Goal: Task Accomplishment & Management: Manage account settings

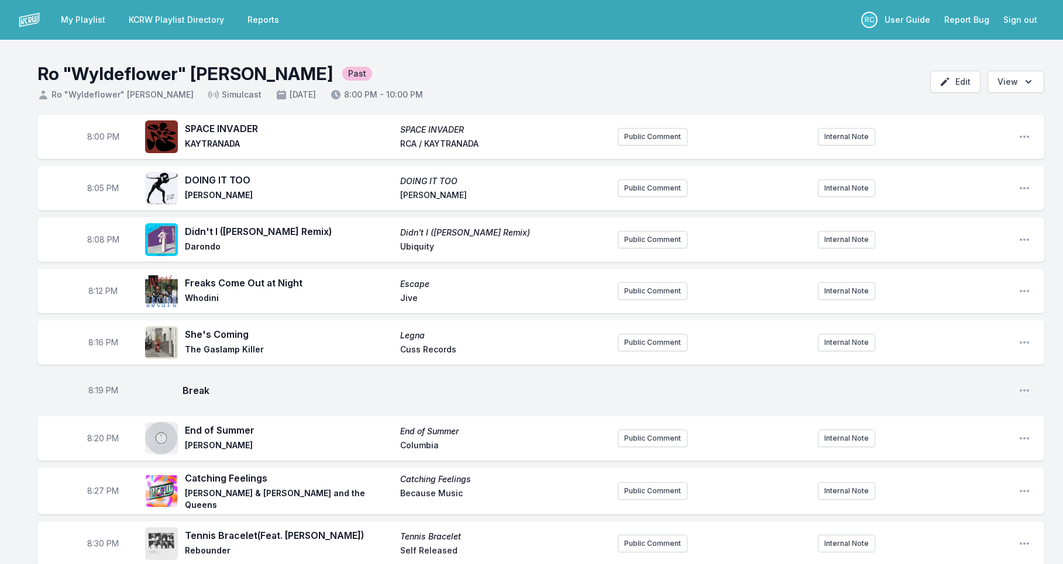
click at [82, 23] on link "My Playlist" at bounding box center [83, 19] width 58 height 21
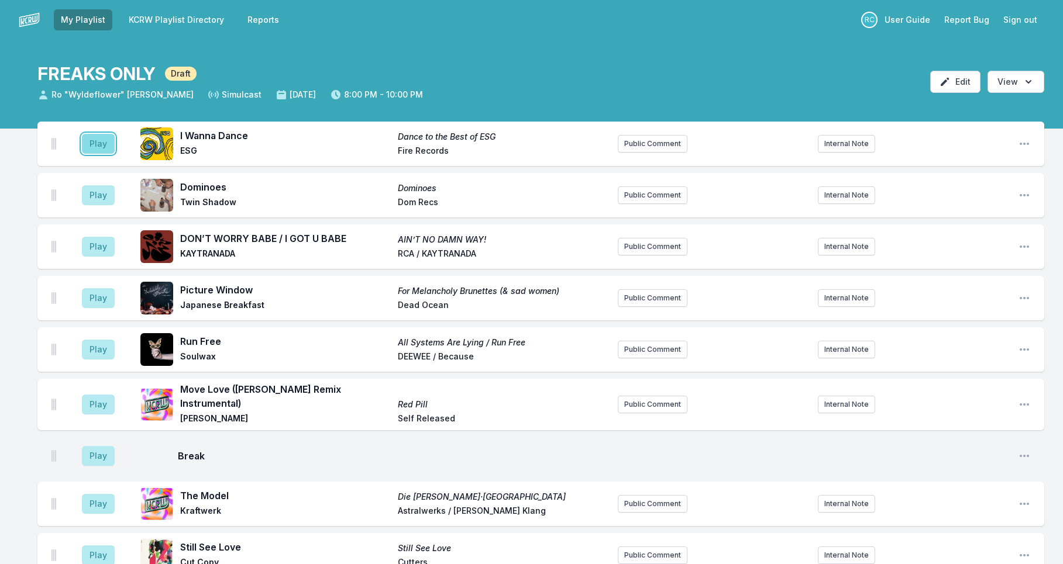
click at [102, 148] on button "Play" at bounding box center [98, 144] width 33 height 20
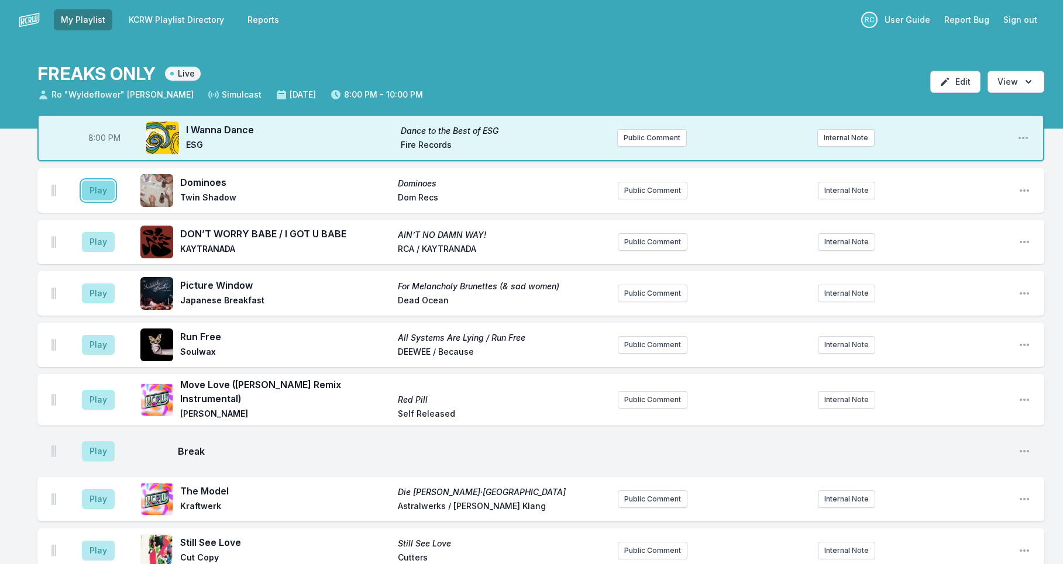
click at [102, 193] on button "Play" at bounding box center [98, 191] width 33 height 20
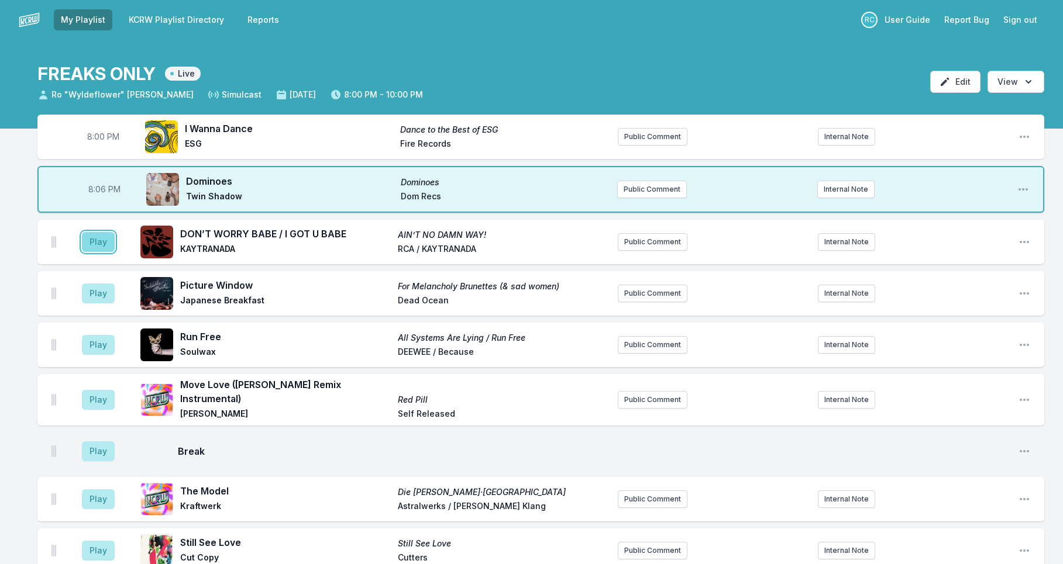
click at [87, 245] on button "Play" at bounding box center [98, 242] width 33 height 20
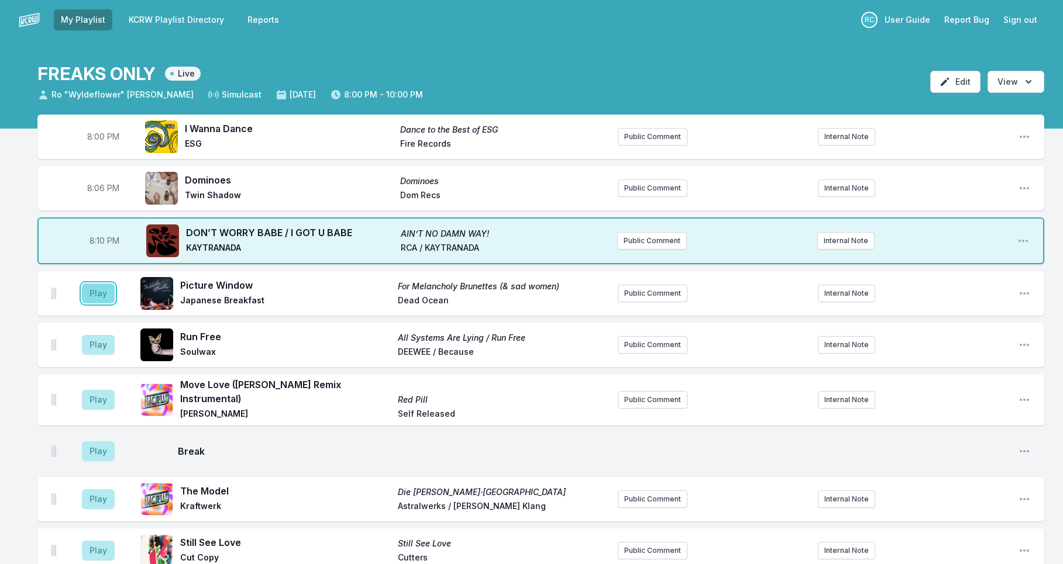
click at [108, 291] on button "Play" at bounding box center [98, 294] width 33 height 20
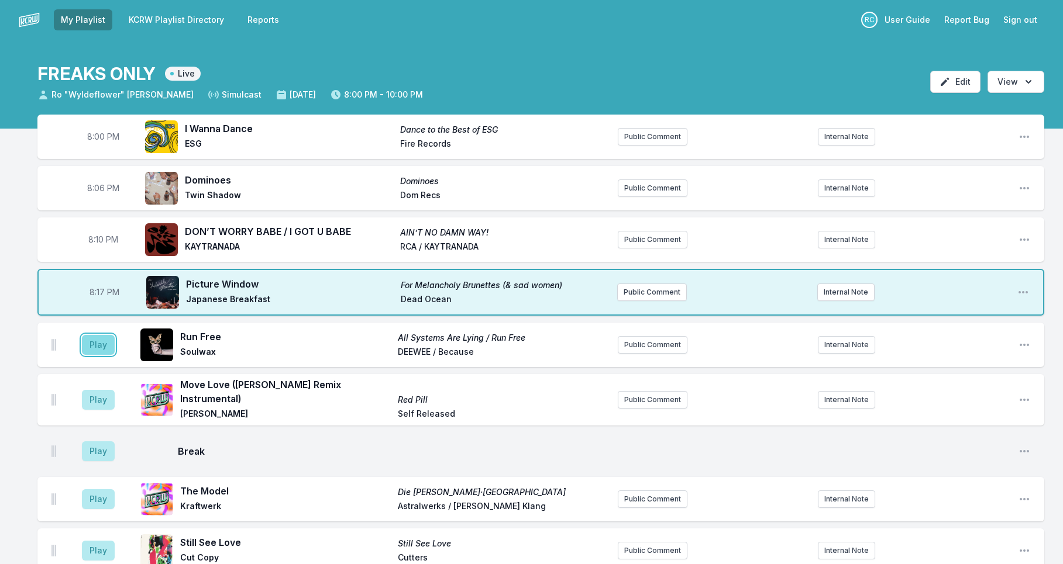
click at [98, 353] on button "Play" at bounding box center [98, 345] width 33 height 20
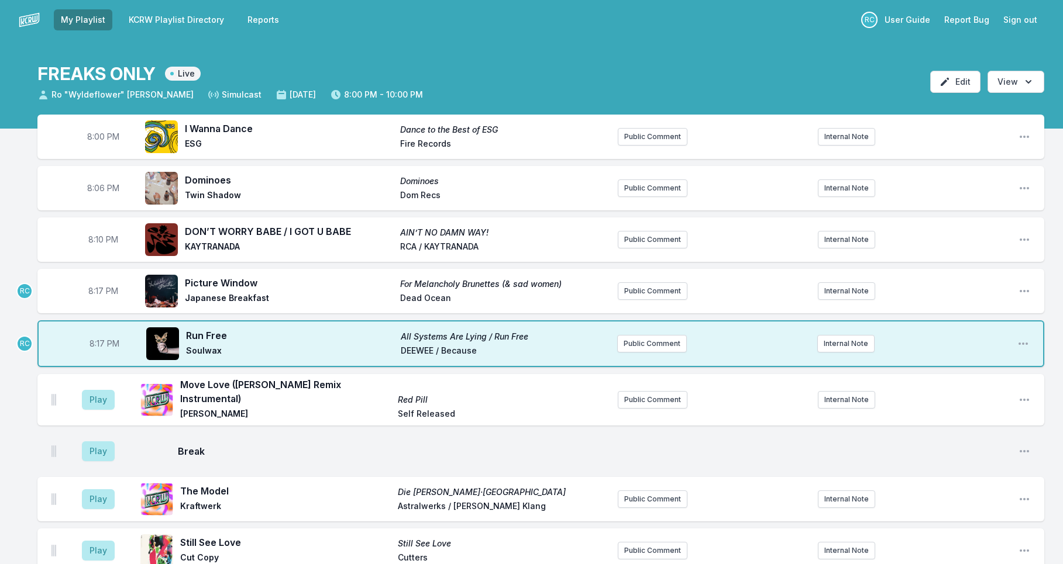
click at [101, 292] on span "8:17 PM" at bounding box center [103, 291] width 30 height 12
click at [95, 289] on input "20:17" at bounding box center [103, 291] width 66 height 22
type input "20:13"
click at [100, 400] on button "Play" at bounding box center [98, 400] width 33 height 20
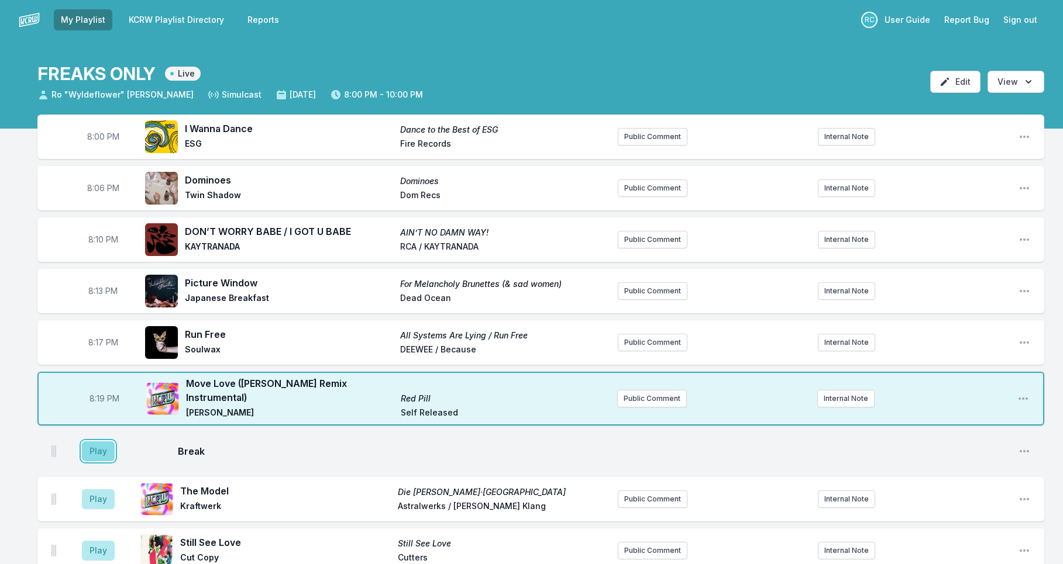
click at [100, 453] on button "Play" at bounding box center [98, 452] width 33 height 20
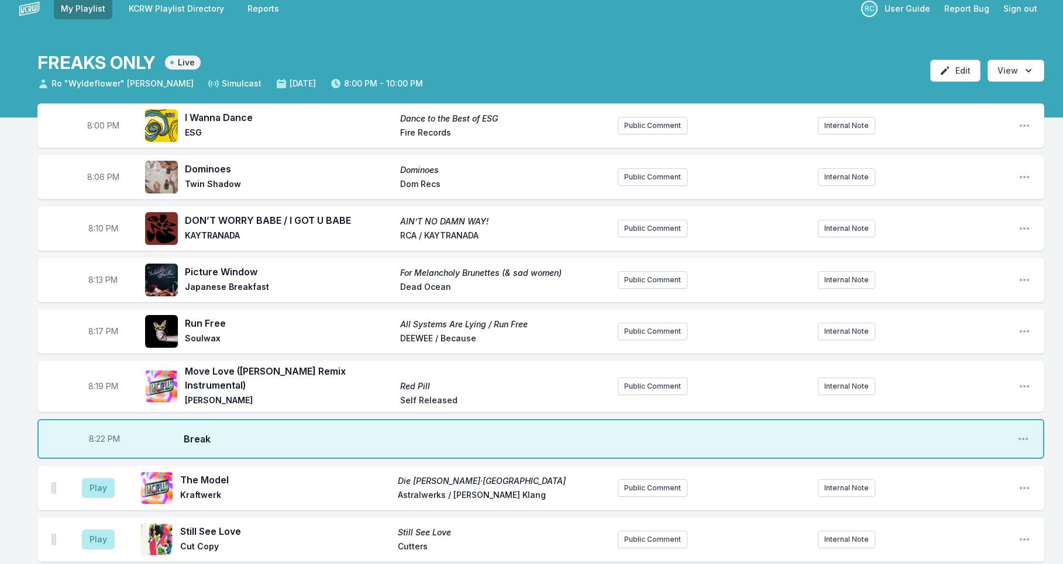
scroll to position [20, 0]
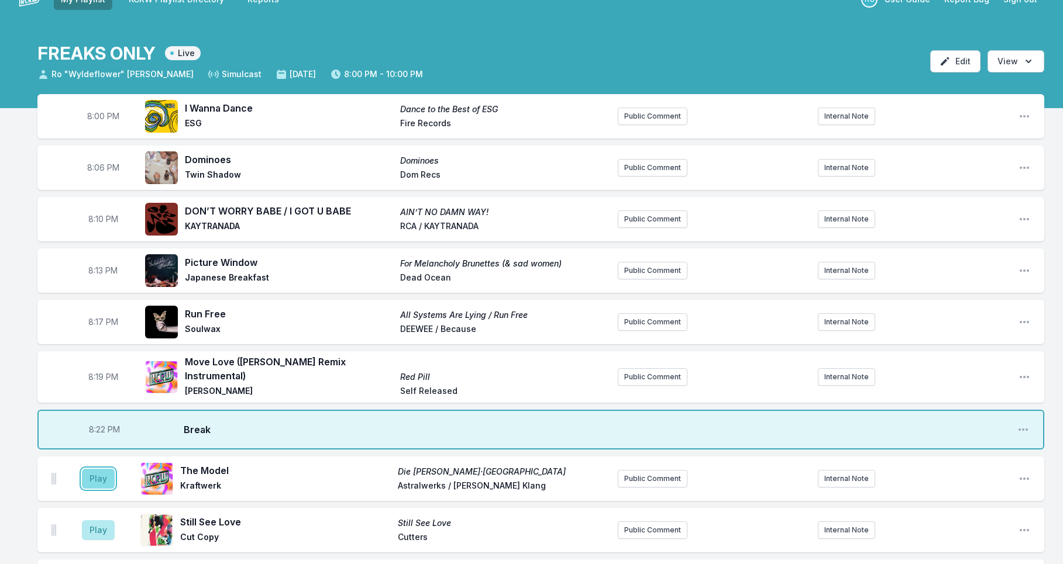
click at [99, 474] on button "Play" at bounding box center [98, 479] width 33 height 20
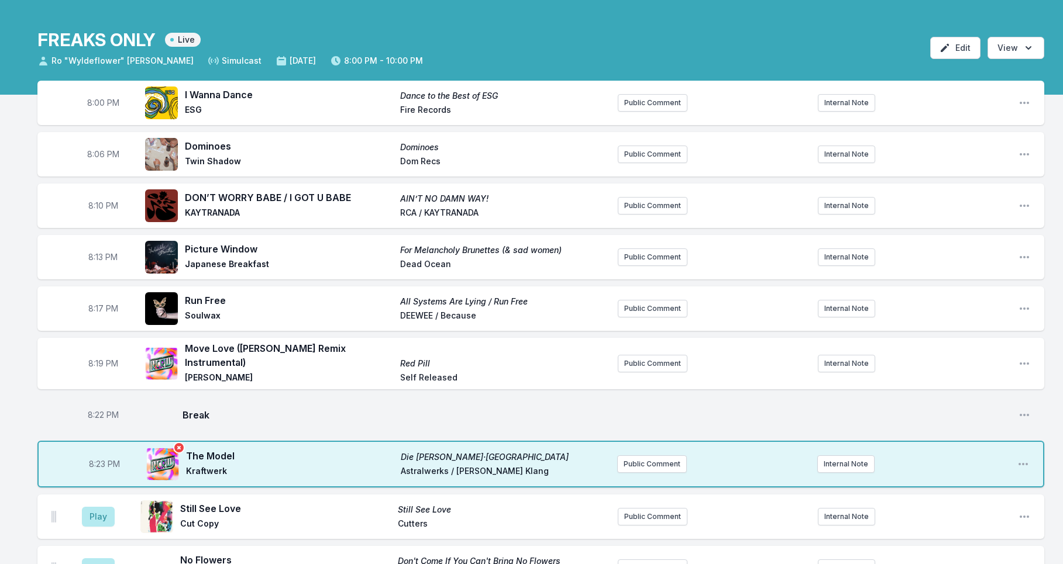
scroll to position [36, 0]
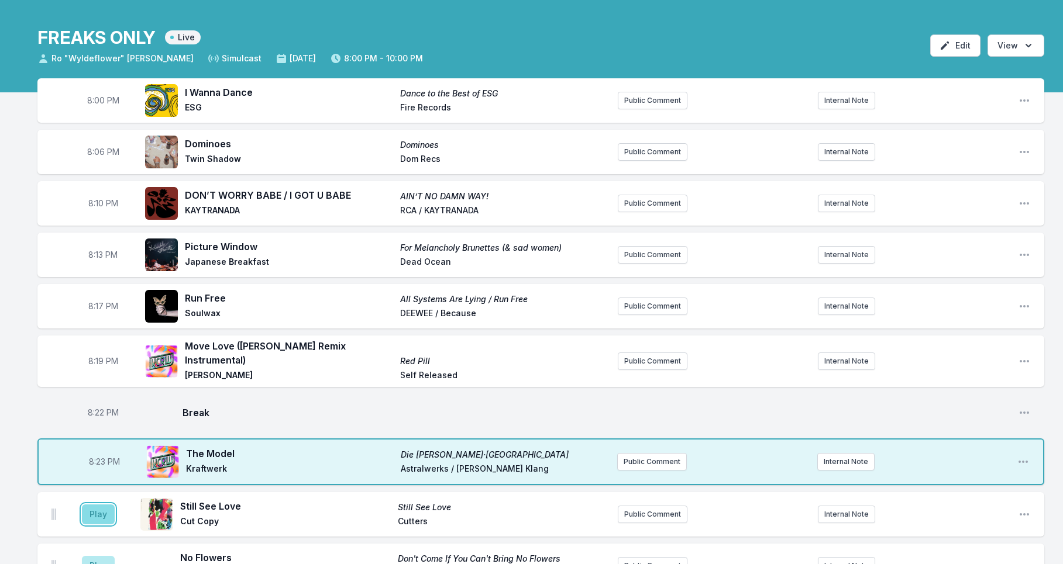
click at [90, 517] on button "Play" at bounding box center [98, 515] width 33 height 20
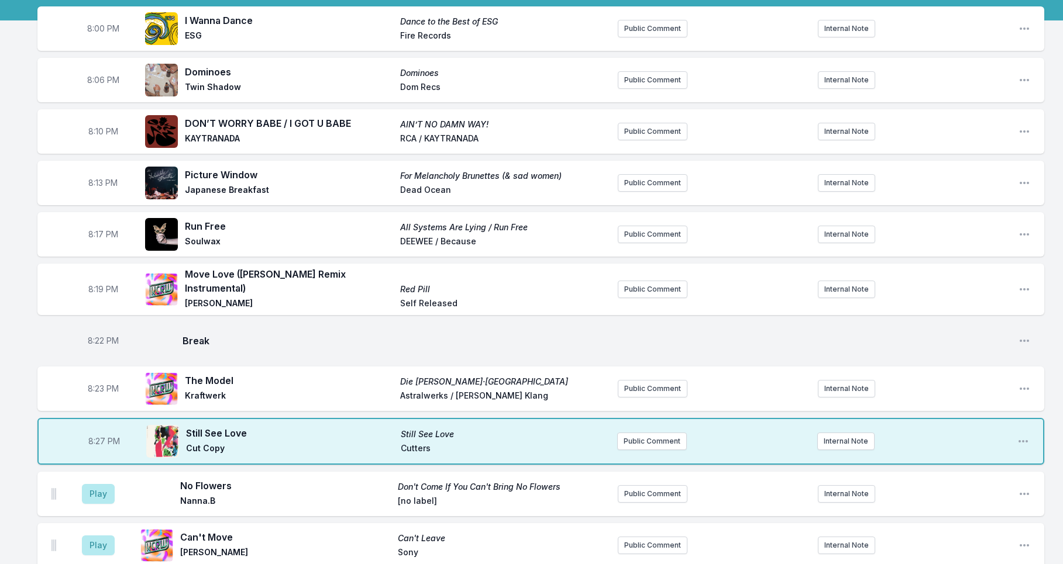
scroll to position [169, 0]
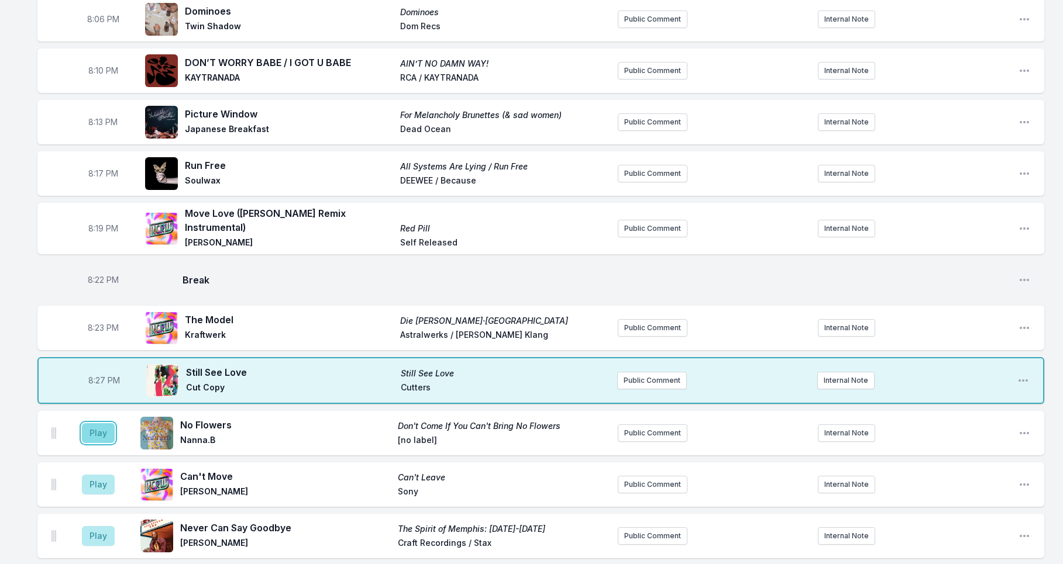
click at [98, 426] on button "Play" at bounding box center [98, 434] width 33 height 20
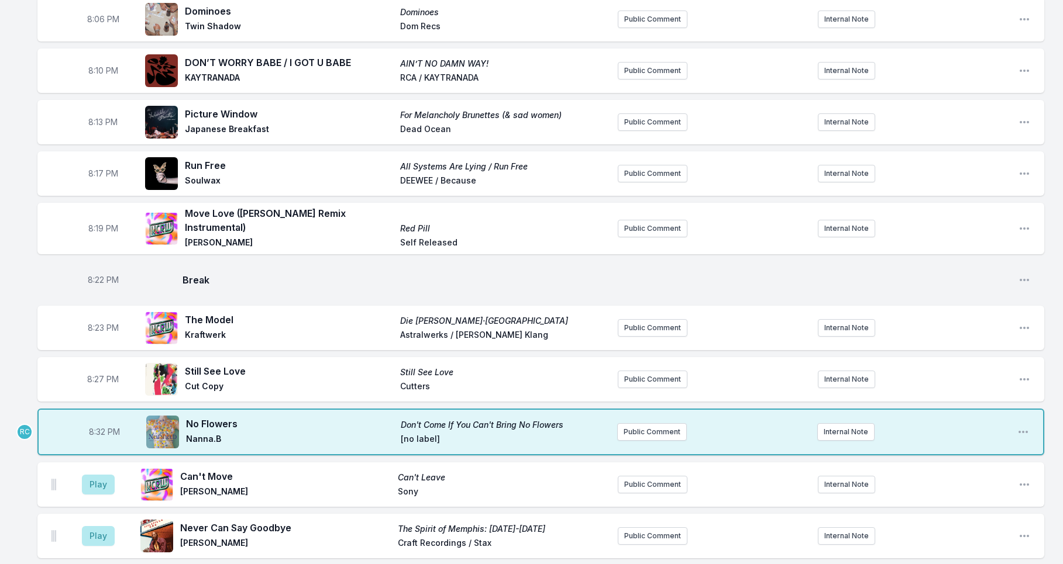
click at [102, 435] on span "8:32 PM" at bounding box center [104, 432] width 31 height 12
click at [98, 433] on input "20:32" at bounding box center [104, 432] width 66 height 22
type input "20:31"
click at [91, 483] on button "Play" at bounding box center [98, 485] width 33 height 20
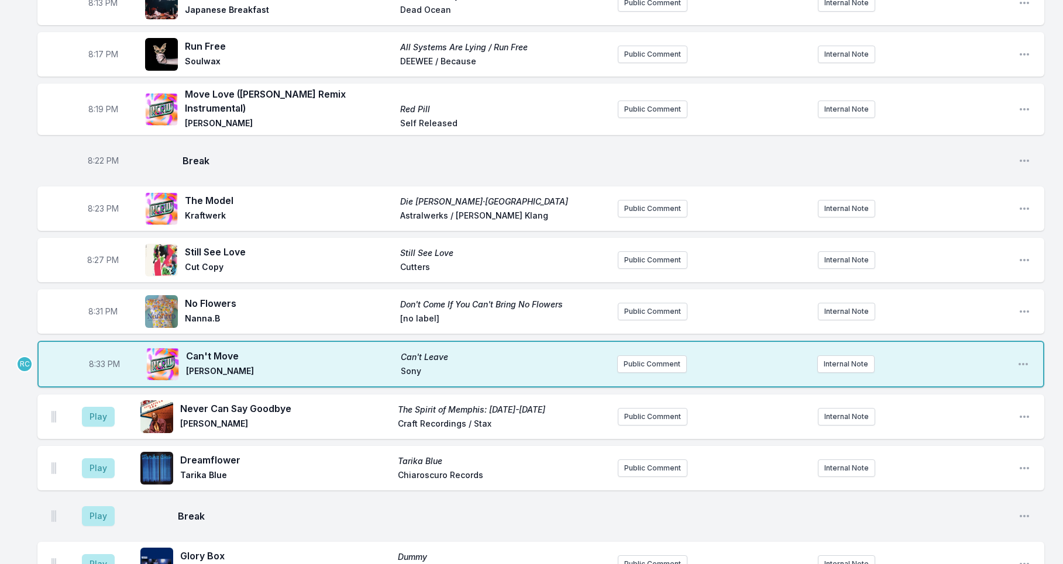
scroll to position [349, 0]
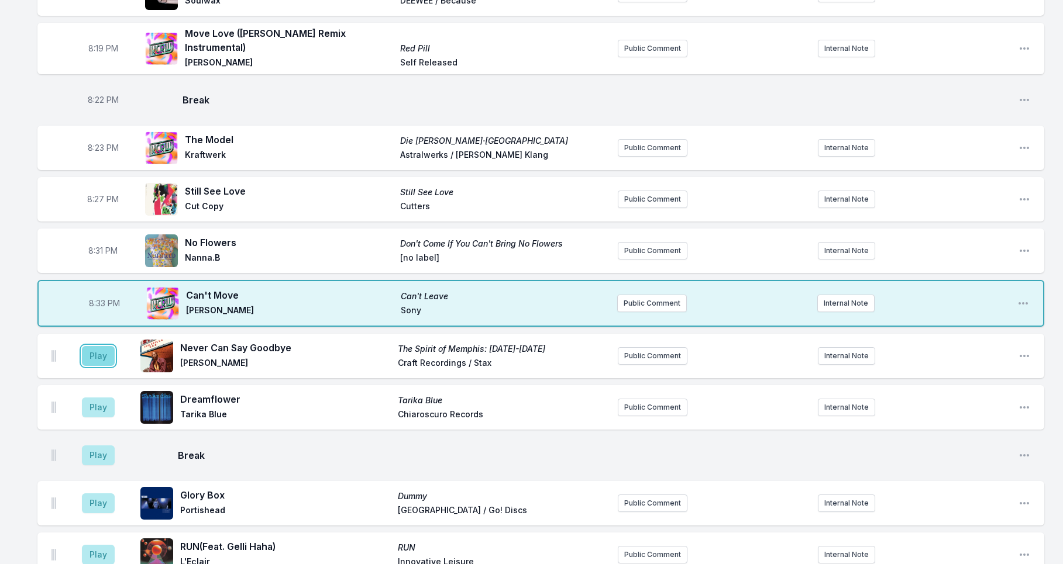
click at [103, 359] on button "Play" at bounding box center [98, 356] width 33 height 20
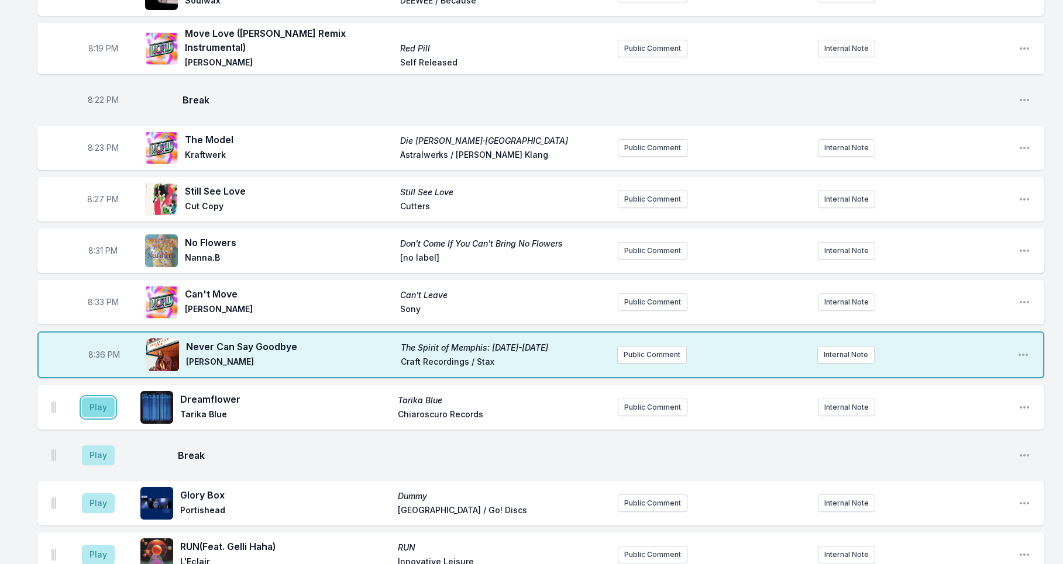
click at [94, 409] on button "Play" at bounding box center [98, 408] width 33 height 20
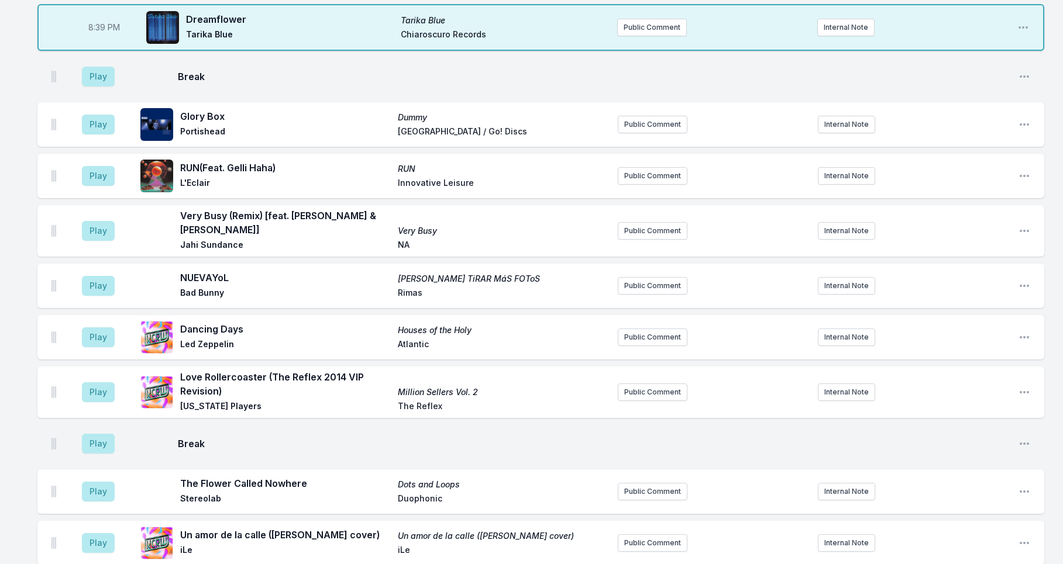
scroll to position [586, 0]
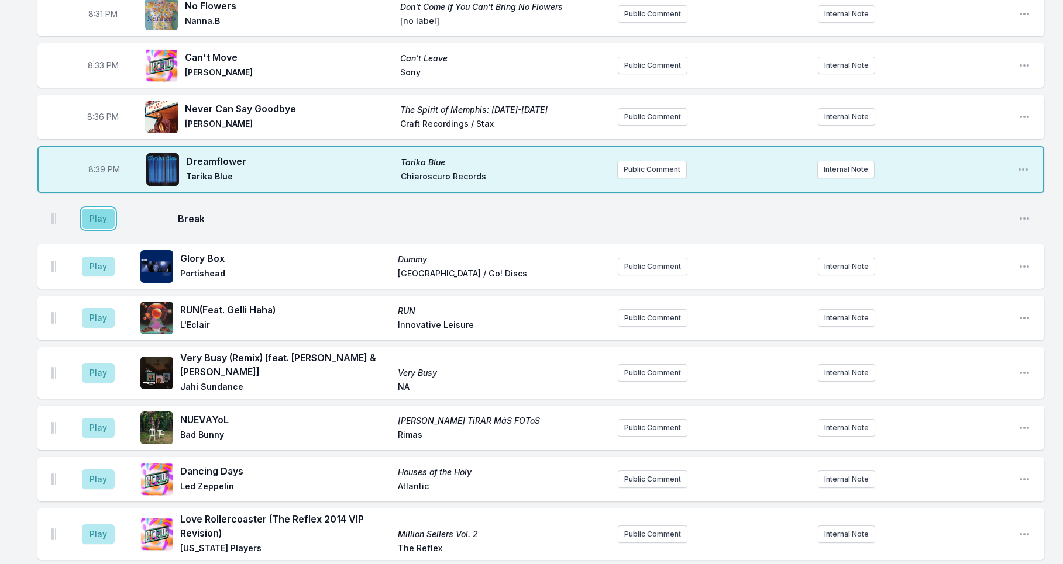
click at [101, 220] on button "Play" at bounding box center [98, 219] width 33 height 20
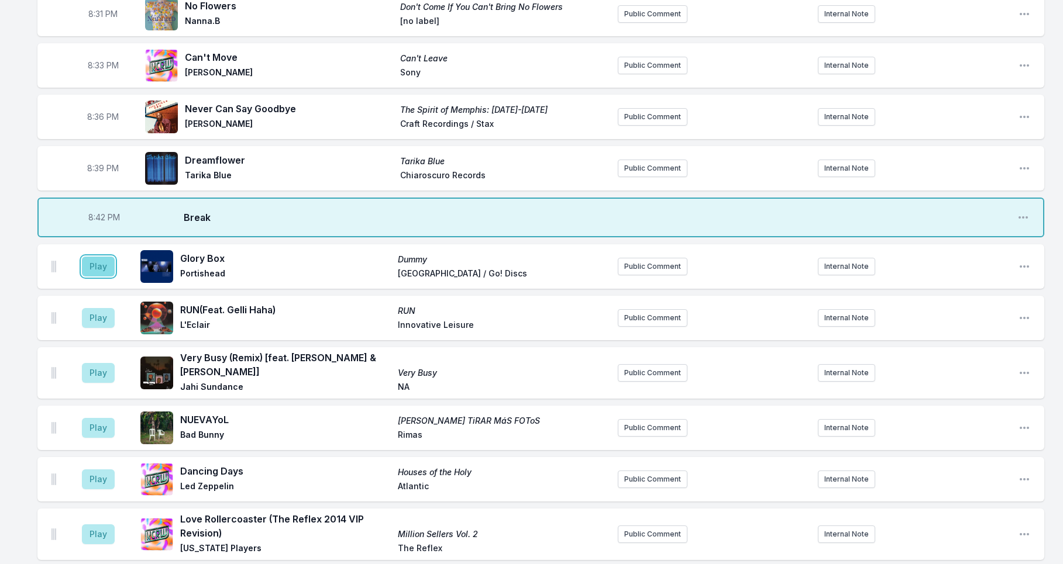
click at [99, 267] on button "Play" at bounding box center [98, 267] width 33 height 20
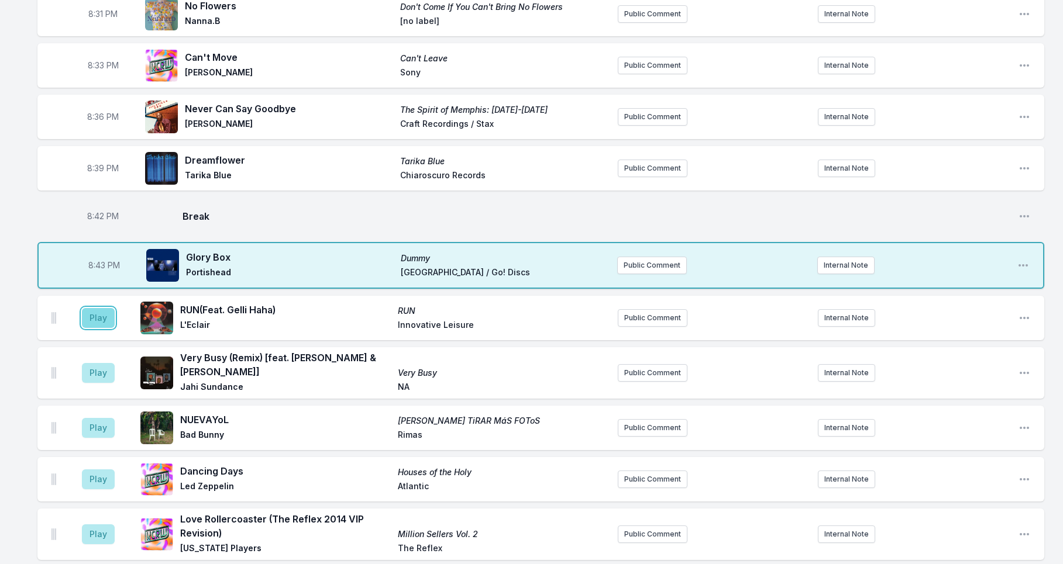
click at [102, 316] on button "Play" at bounding box center [98, 318] width 33 height 20
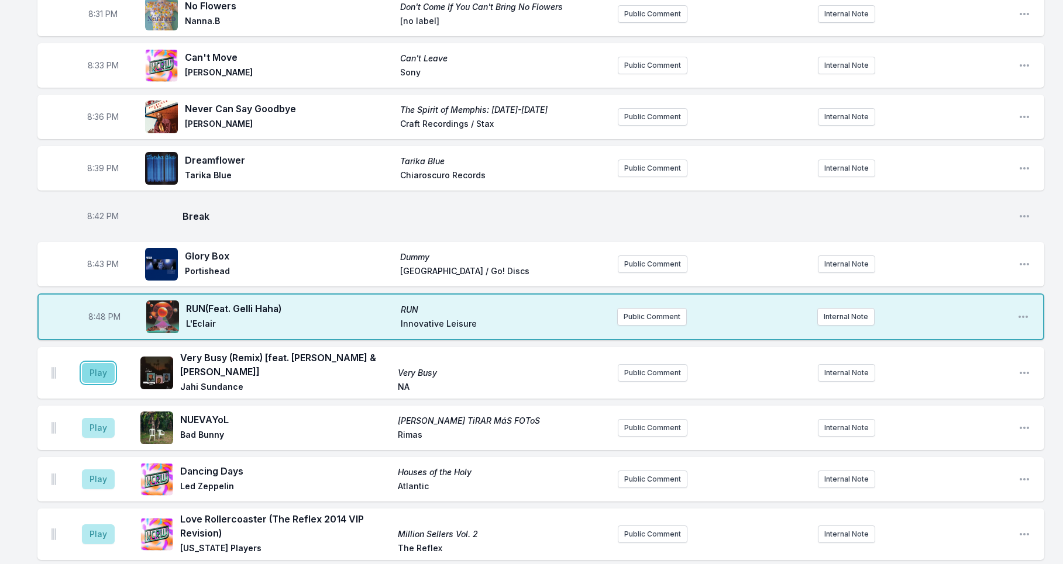
click at [106, 375] on button "Play" at bounding box center [98, 373] width 33 height 20
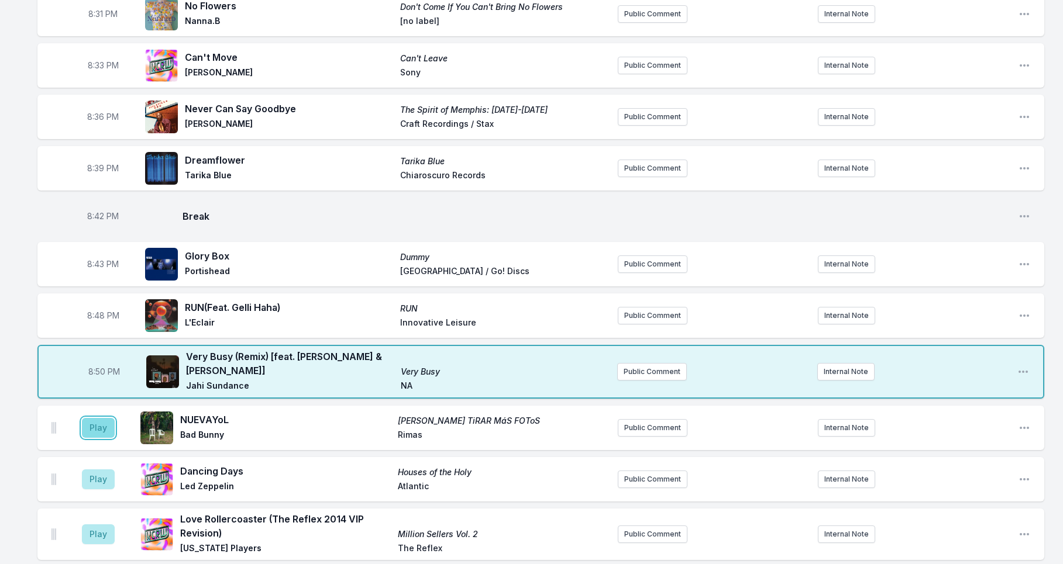
click at [101, 426] on button "Play" at bounding box center [98, 428] width 33 height 20
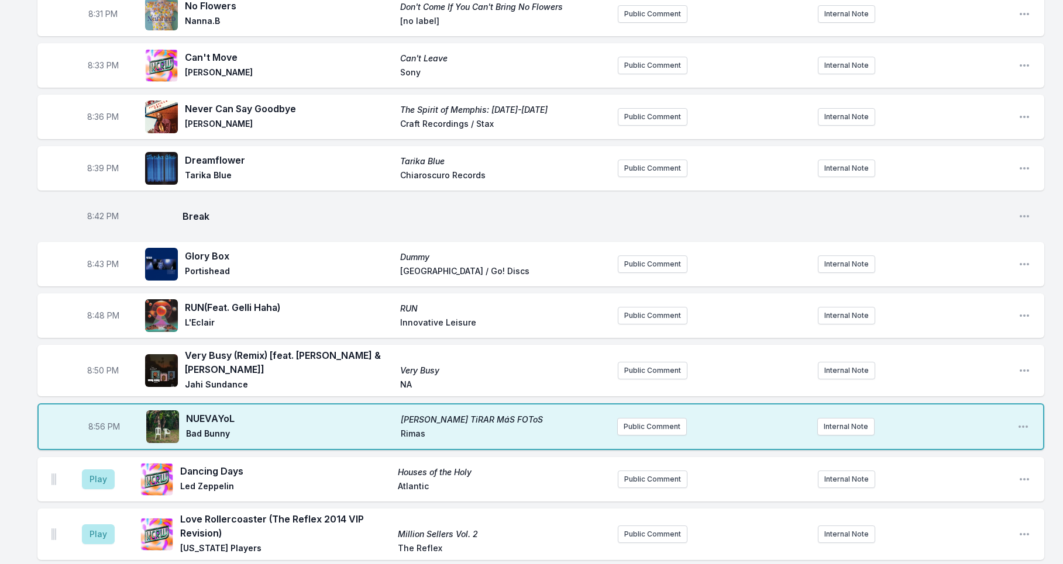
click at [101, 425] on span "8:56 PM" at bounding box center [104, 427] width 32 height 12
click at [97, 427] on input "20:56" at bounding box center [104, 427] width 66 height 22
type input "20:54"
click at [105, 483] on button "Play" at bounding box center [98, 480] width 33 height 20
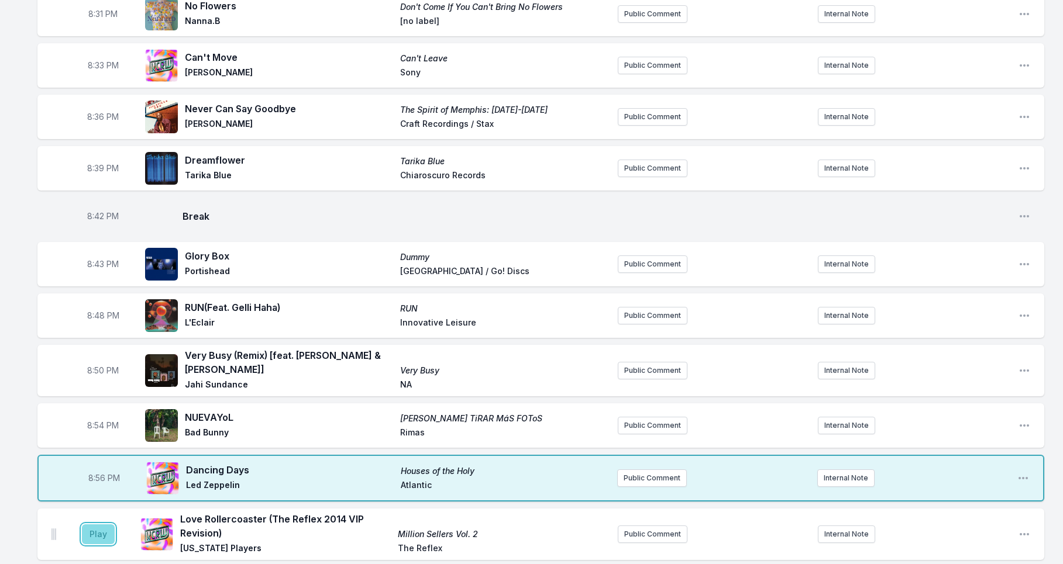
click at [102, 532] on button "Play" at bounding box center [98, 535] width 33 height 20
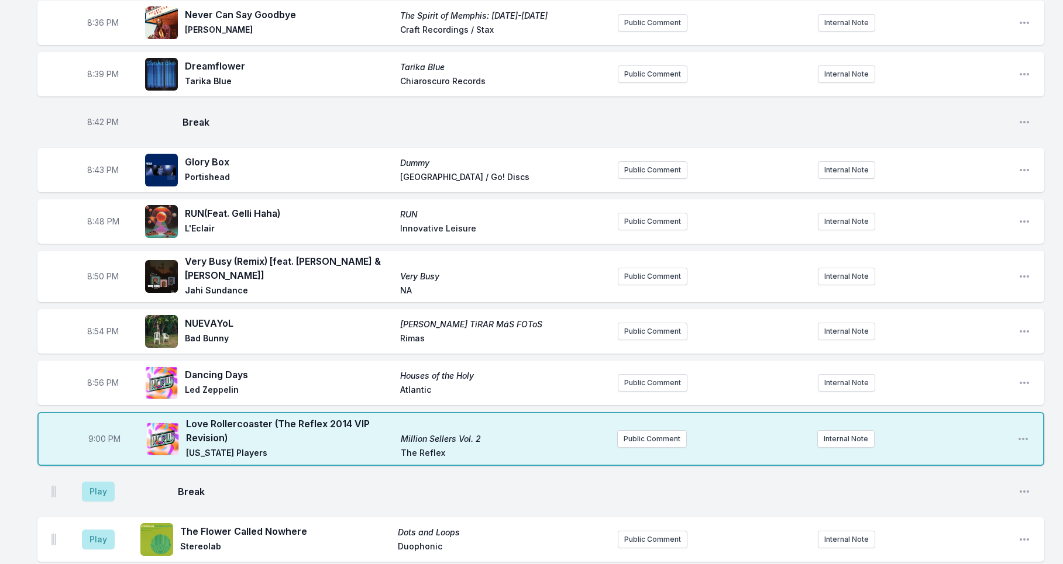
scroll to position [681, 0]
click at [99, 486] on button "Play" at bounding box center [98, 491] width 33 height 20
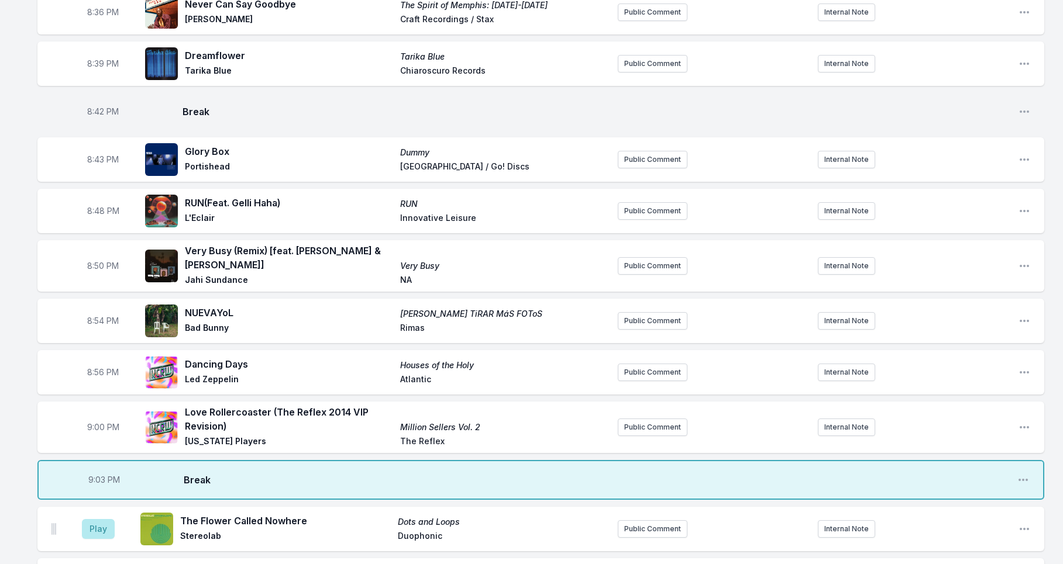
scroll to position [704, 0]
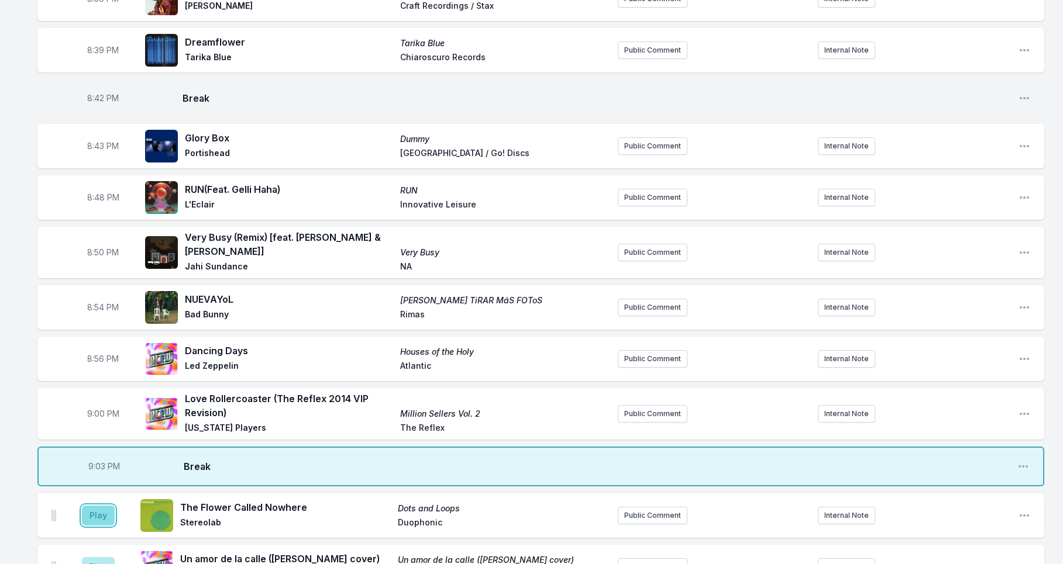
click at [100, 516] on button "Play" at bounding box center [98, 516] width 33 height 20
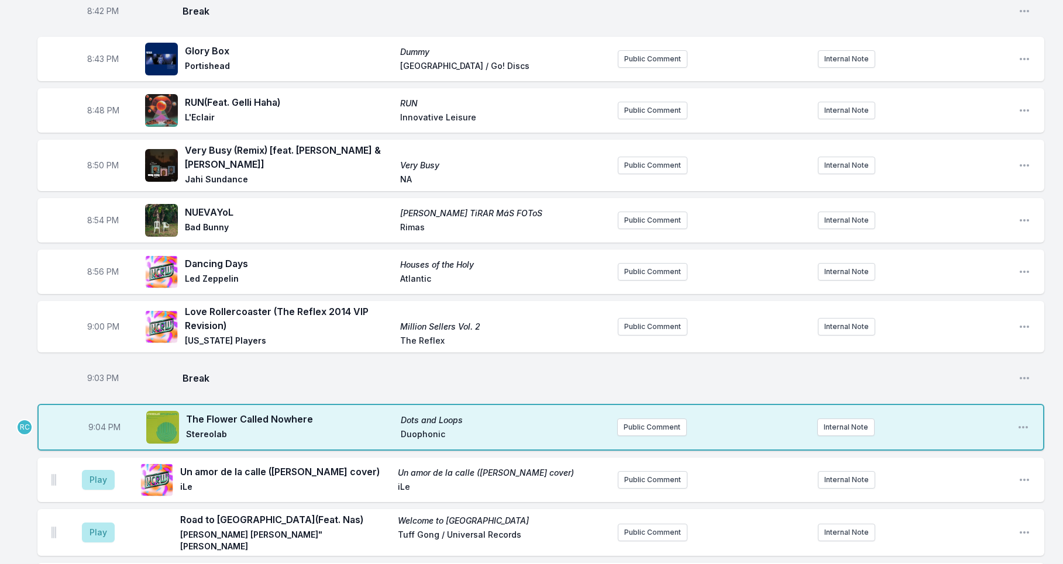
scroll to position [934, 0]
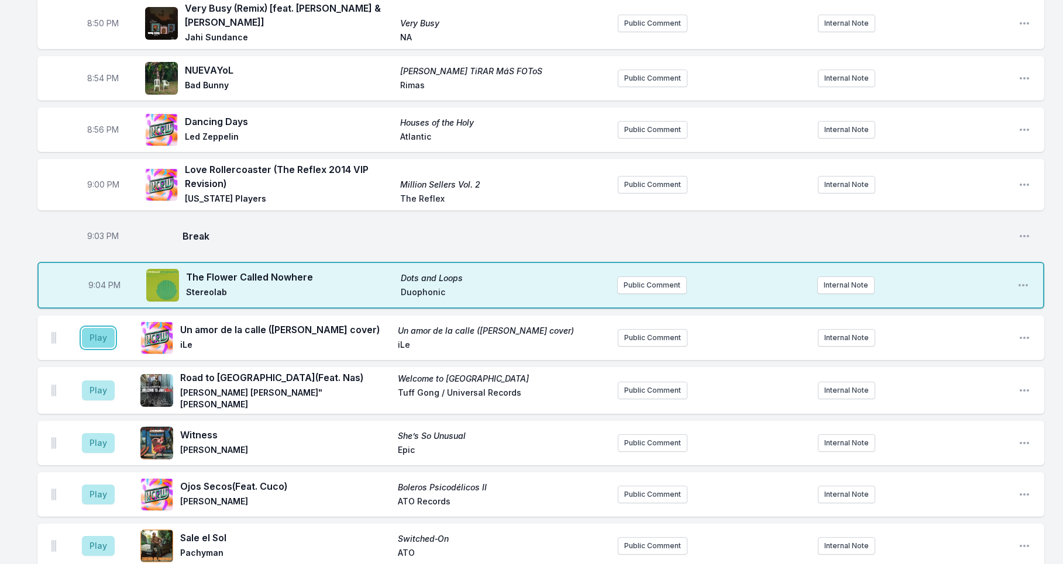
click at [106, 331] on button "Play" at bounding box center [98, 338] width 33 height 20
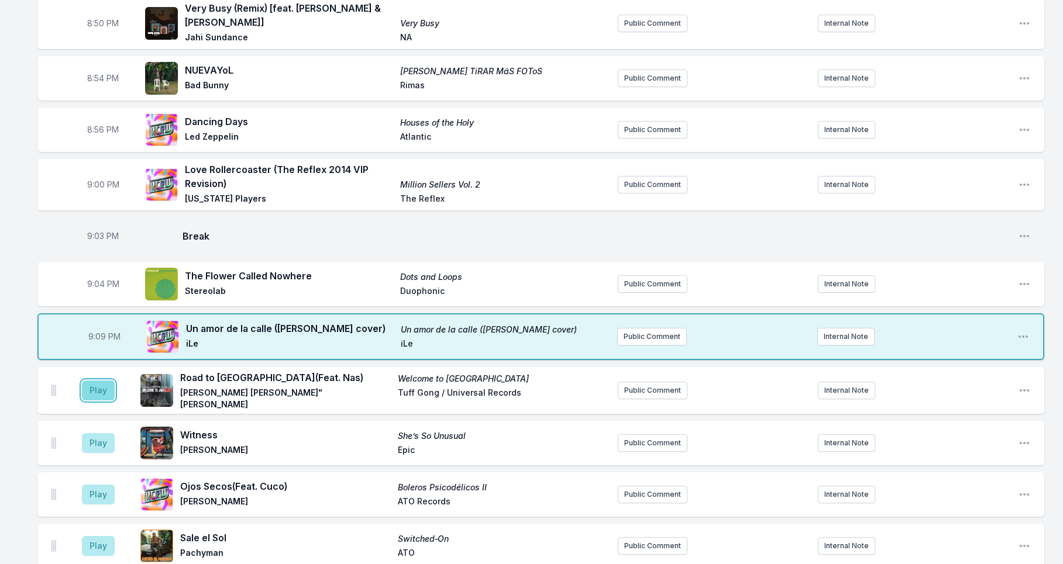
click at [96, 387] on button "Play" at bounding box center [98, 391] width 33 height 20
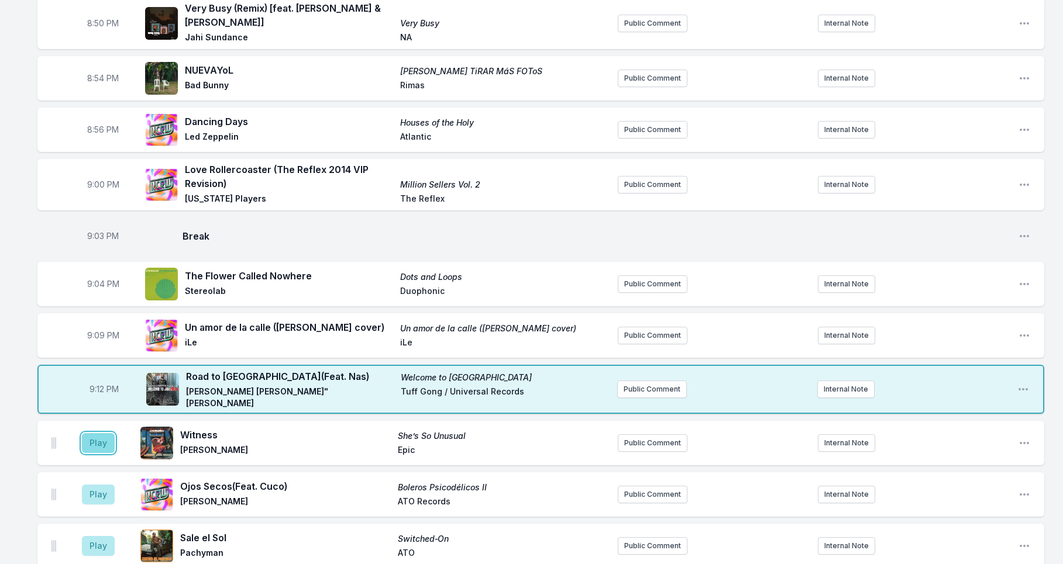
click at [101, 439] on button "Play" at bounding box center [98, 443] width 33 height 20
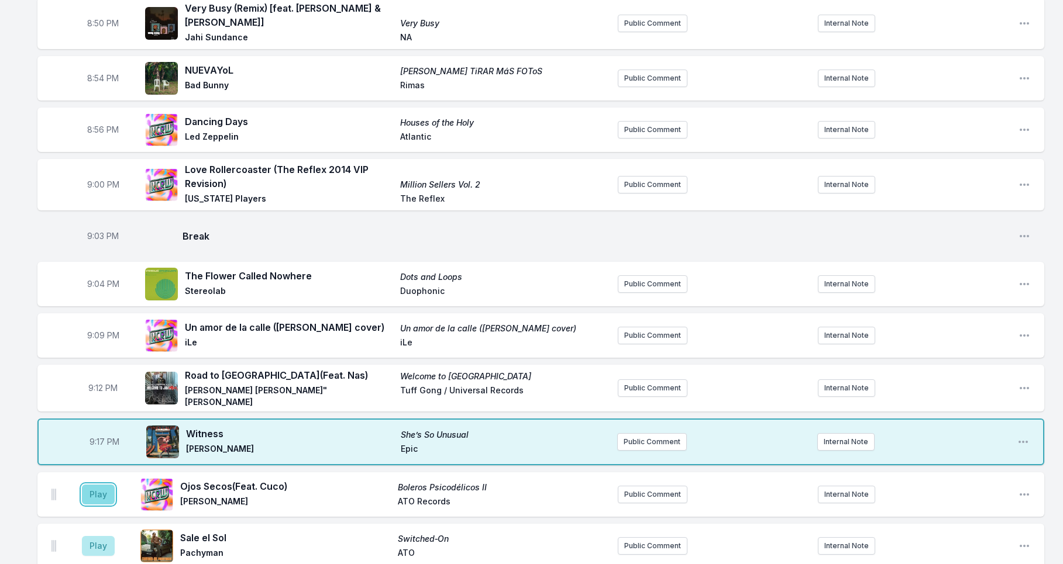
click at [104, 488] on button "Play" at bounding box center [98, 495] width 33 height 20
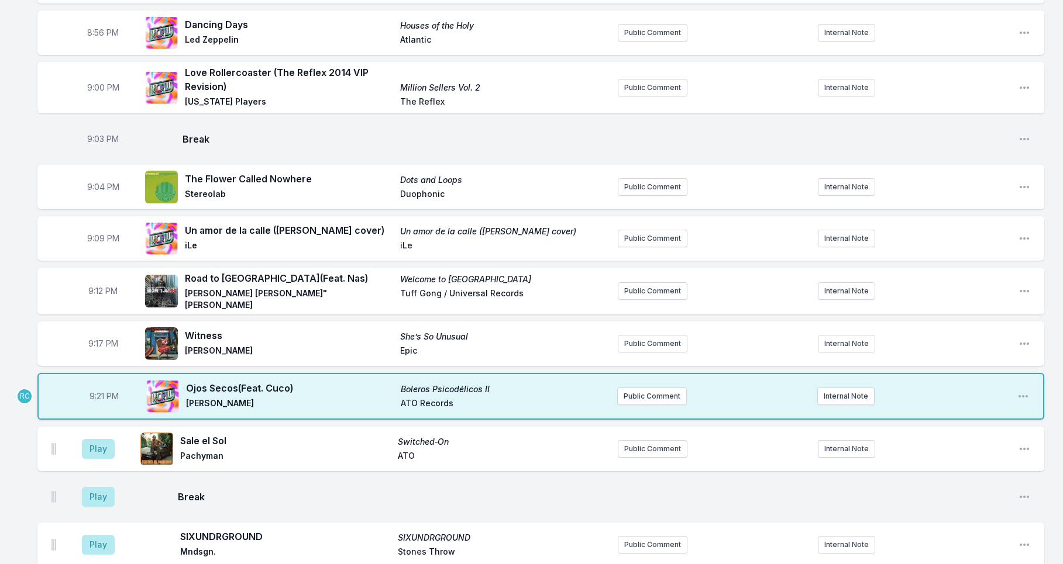
scroll to position [1033, 0]
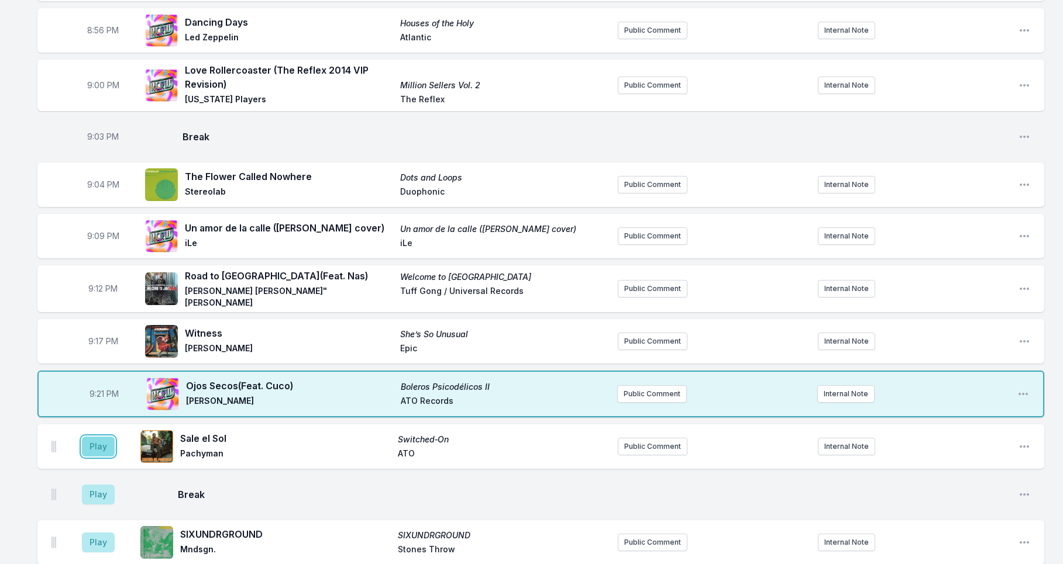
click at [97, 439] on button "Play" at bounding box center [98, 447] width 33 height 20
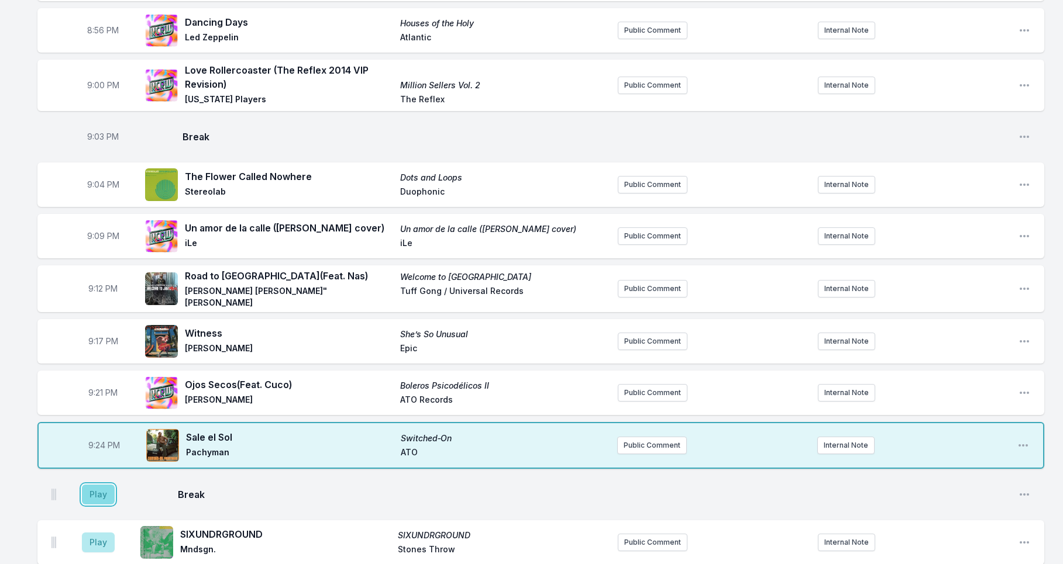
click at [104, 491] on button "Play" at bounding box center [98, 495] width 33 height 20
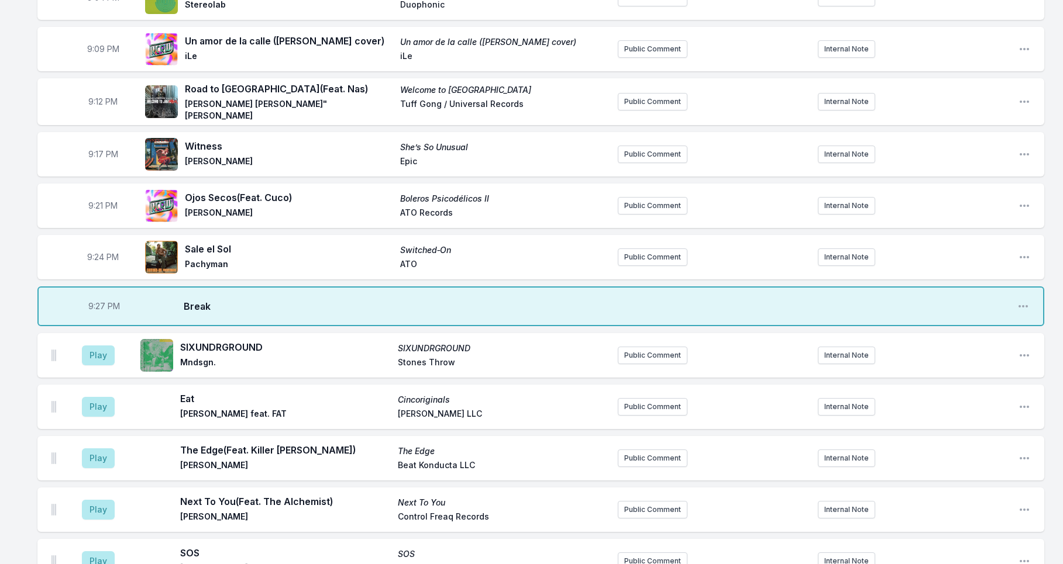
scroll to position [1354, 0]
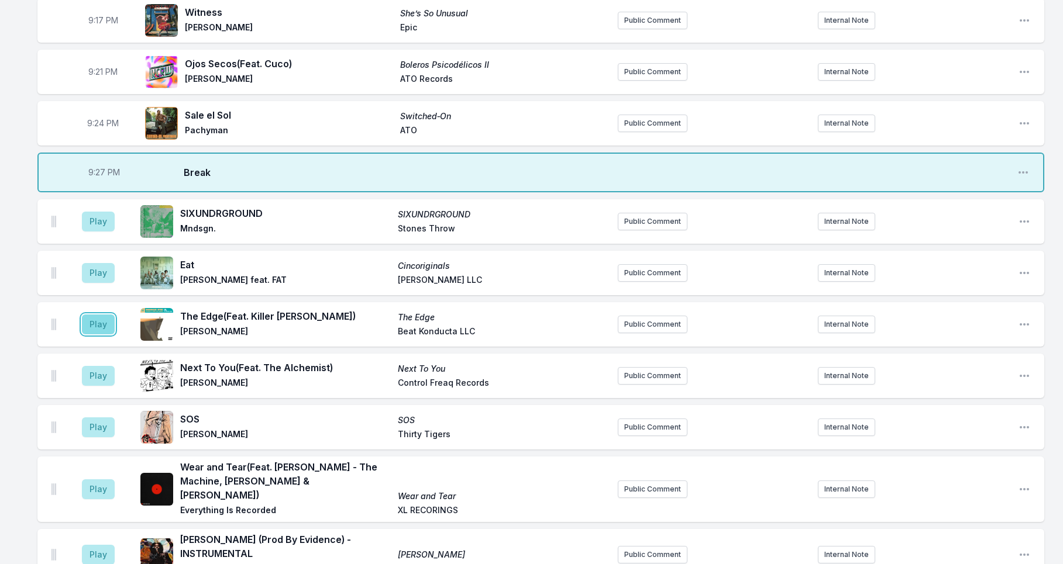
click at [94, 321] on button "Play" at bounding box center [98, 325] width 33 height 20
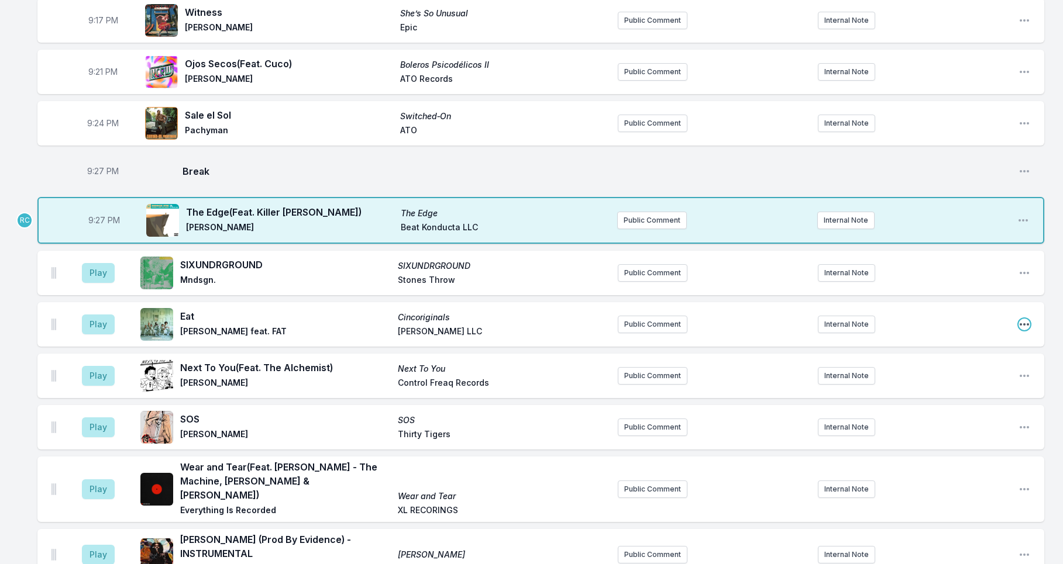
click at [1025, 321] on icon "Open playlist item options" at bounding box center [1024, 325] width 12 height 12
click at [977, 390] on button "Delete Entry" at bounding box center [964, 390] width 131 height 21
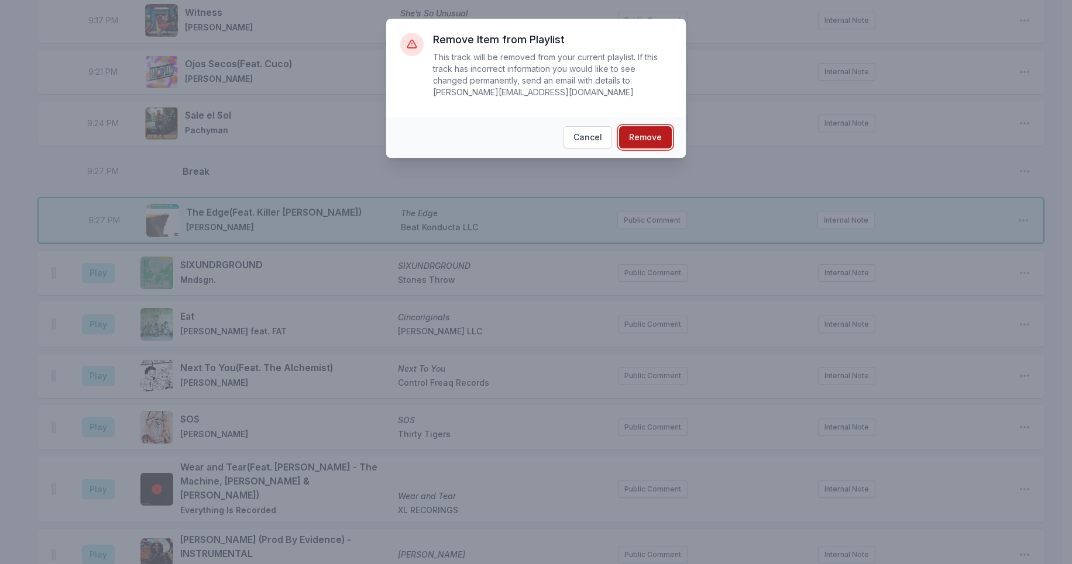
click at [648, 141] on button "Remove" at bounding box center [645, 137] width 53 height 22
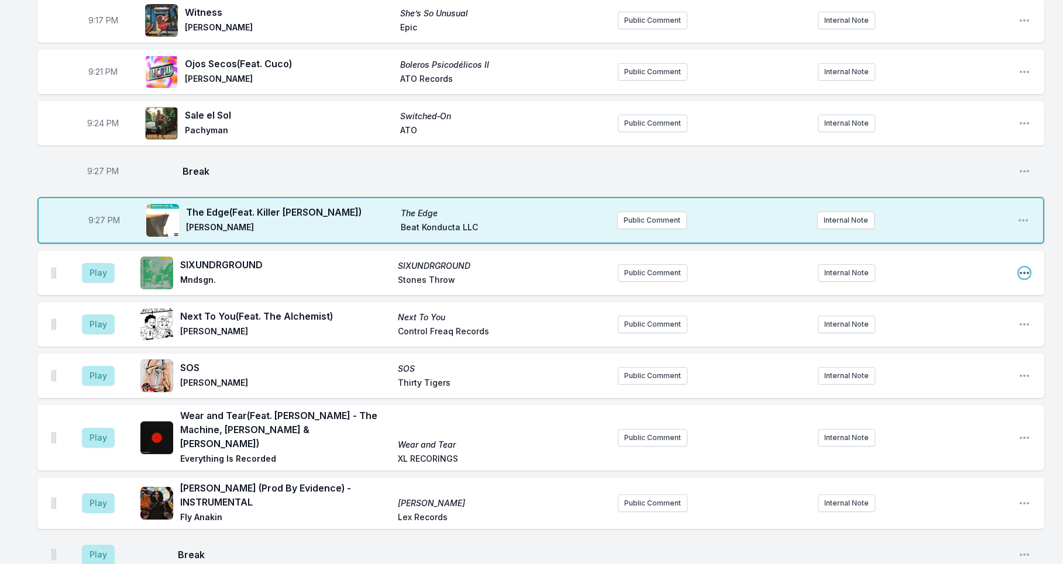
click at [1027, 269] on icon "Open playlist item options" at bounding box center [1024, 273] width 12 height 12
click at [939, 335] on button "Delete Entry" at bounding box center [964, 338] width 131 height 21
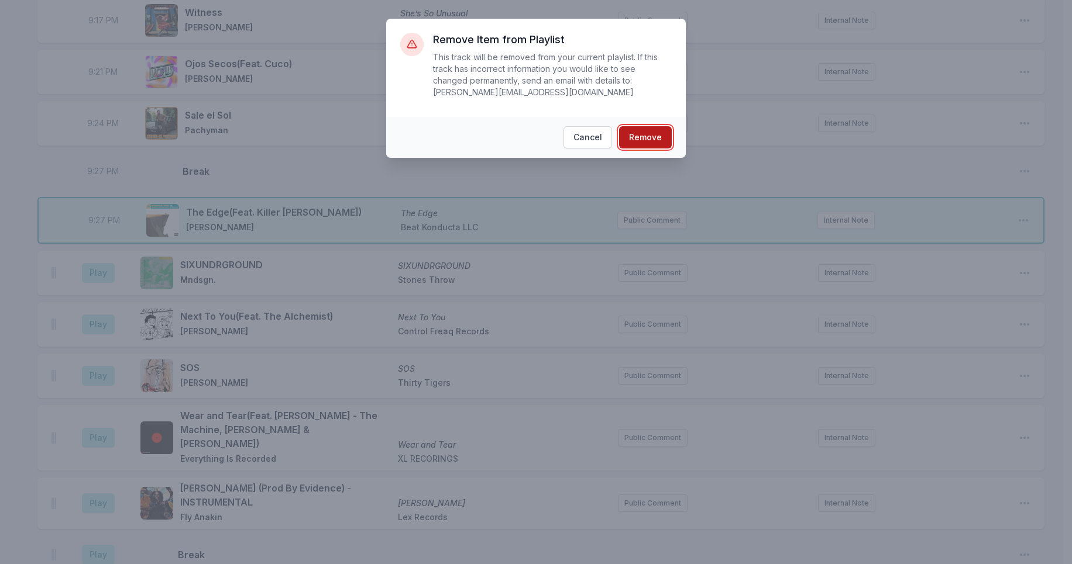
click at [637, 140] on button "Remove" at bounding box center [645, 137] width 53 height 22
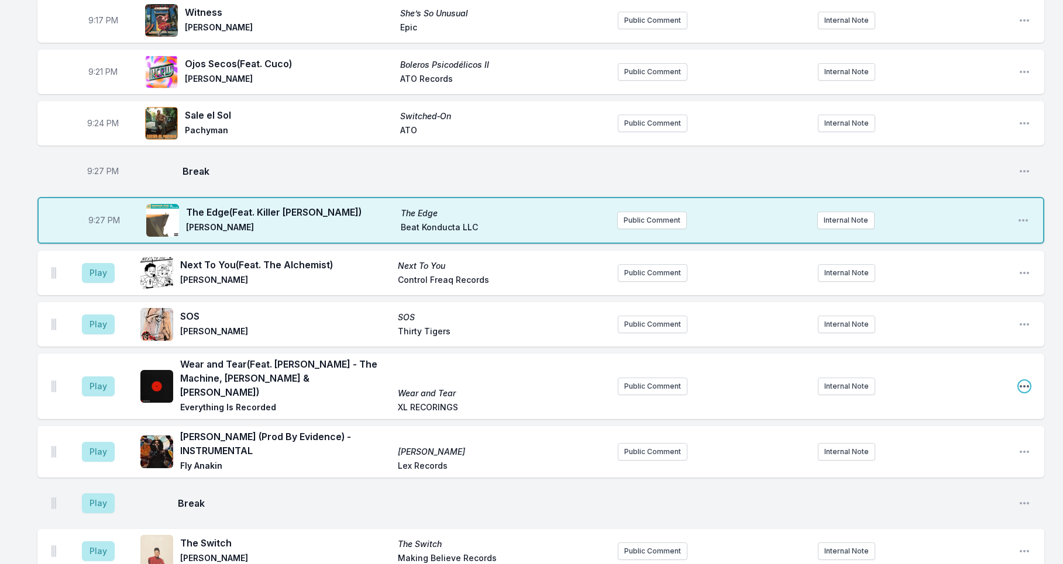
click at [1021, 385] on icon "Open playlist item options" at bounding box center [1024, 386] width 9 height 2
click at [919, 442] on button "Delete Entry" at bounding box center [964, 452] width 131 height 21
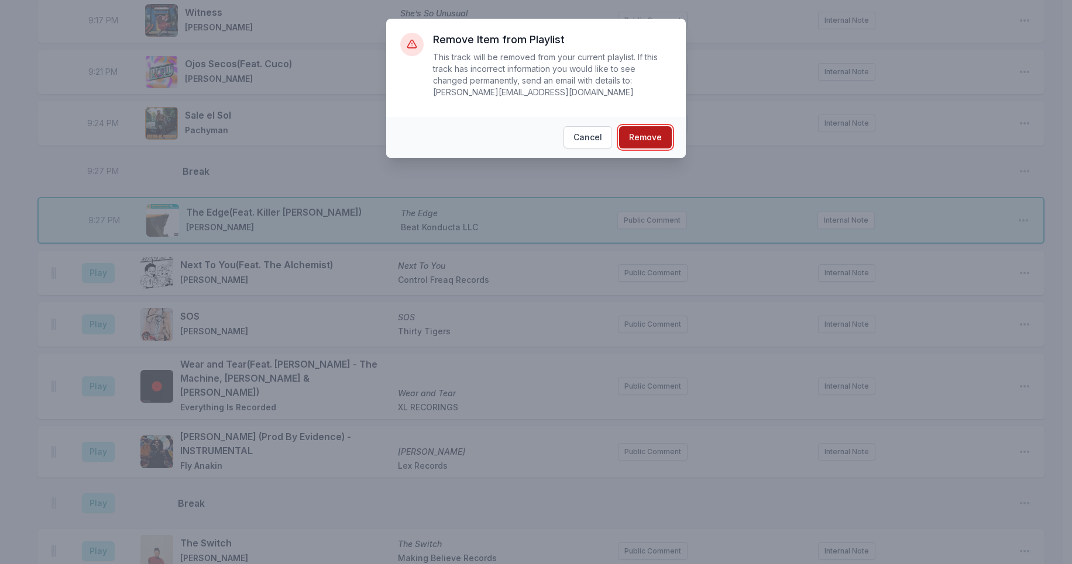
click at [650, 134] on button "Remove" at bounding box center [645, 137] width 53 height 22
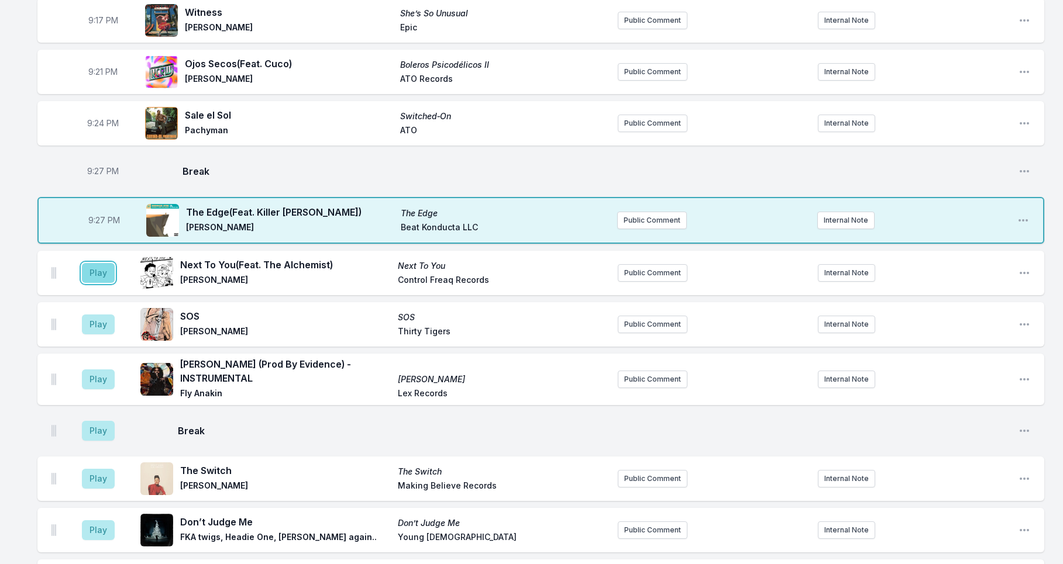
click at [102, 272] on button "Play" at bounding box center [98, 273] width 33 height 20
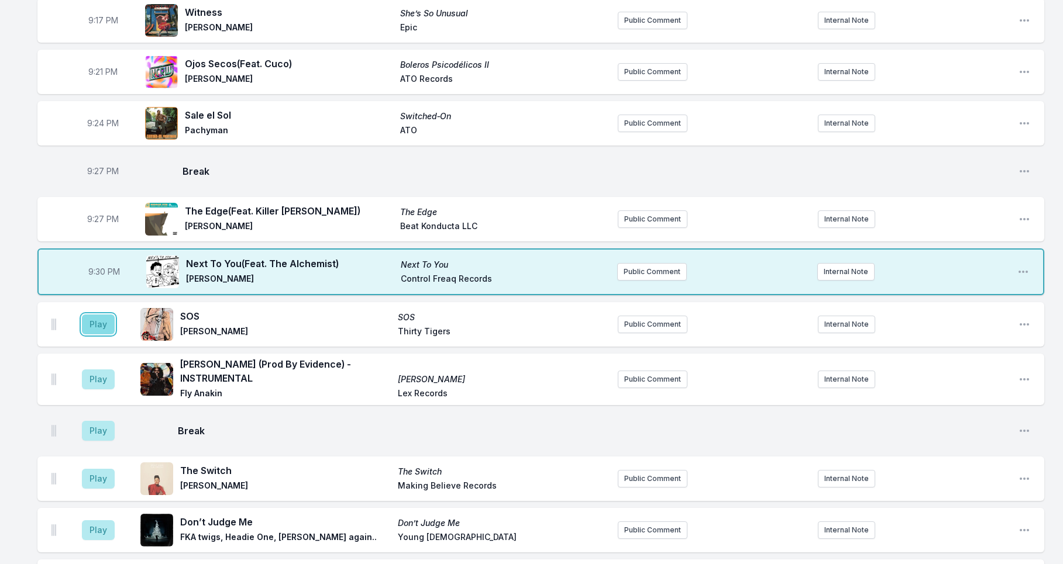
click at [106, 321] on button "Play" at bounding box center [98, 325] width 33 height 20
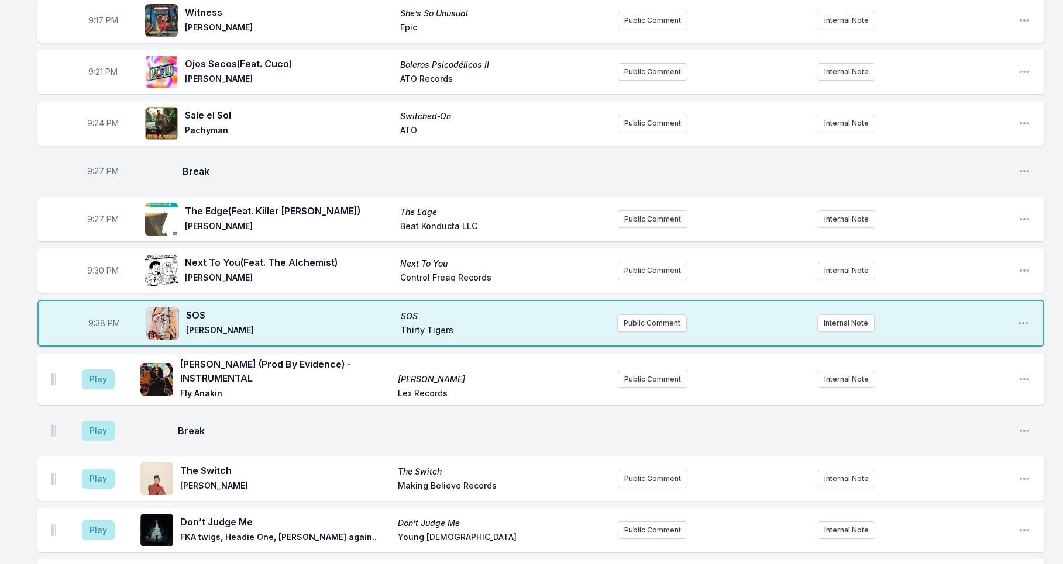
click at [101, 323] on span "9:38 PM" at bounding box center [104, 324] width 32 height 12
click at [97, 323] on input "21:38" at bounding box center [104, 323] width 66 height 22
type input "21:34"
click at [95, 380] on button "Play" at bounding box center [98, 380] width 33 height 20
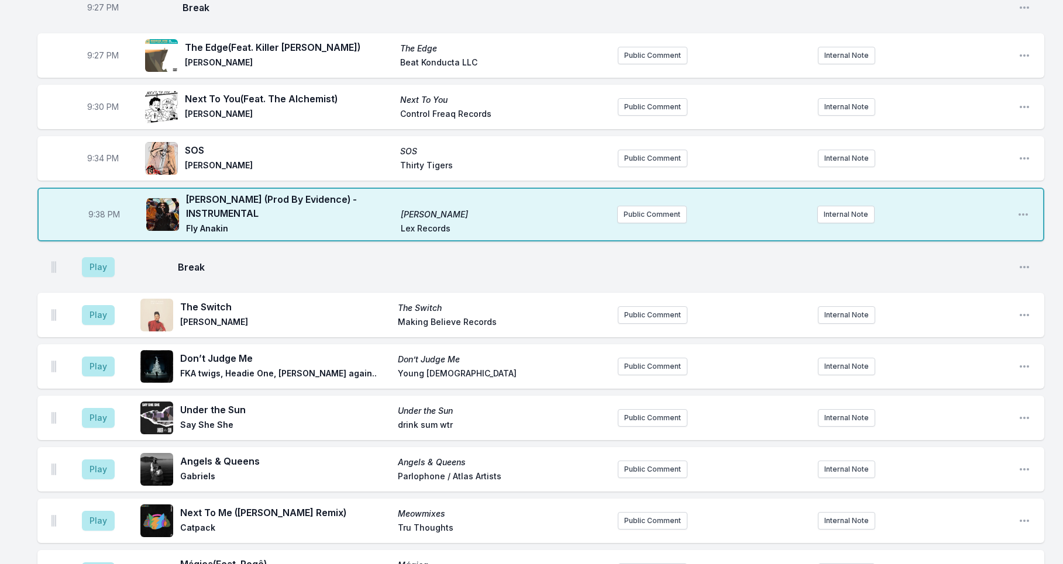
scroll to position [1612, 0]
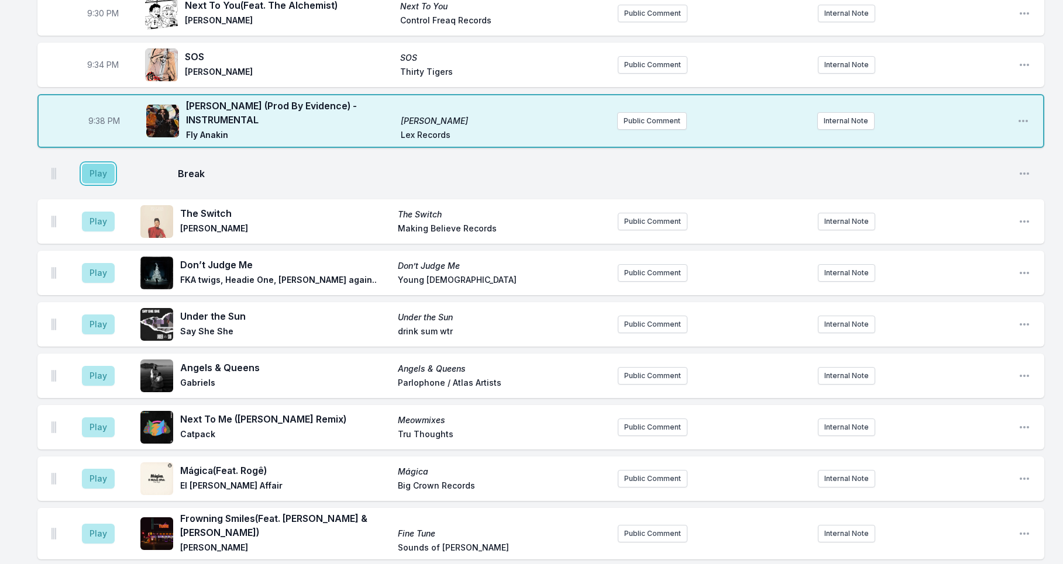
click at [97, 171] on button "Play" at bounding box center [98, 174] width 33 height 20
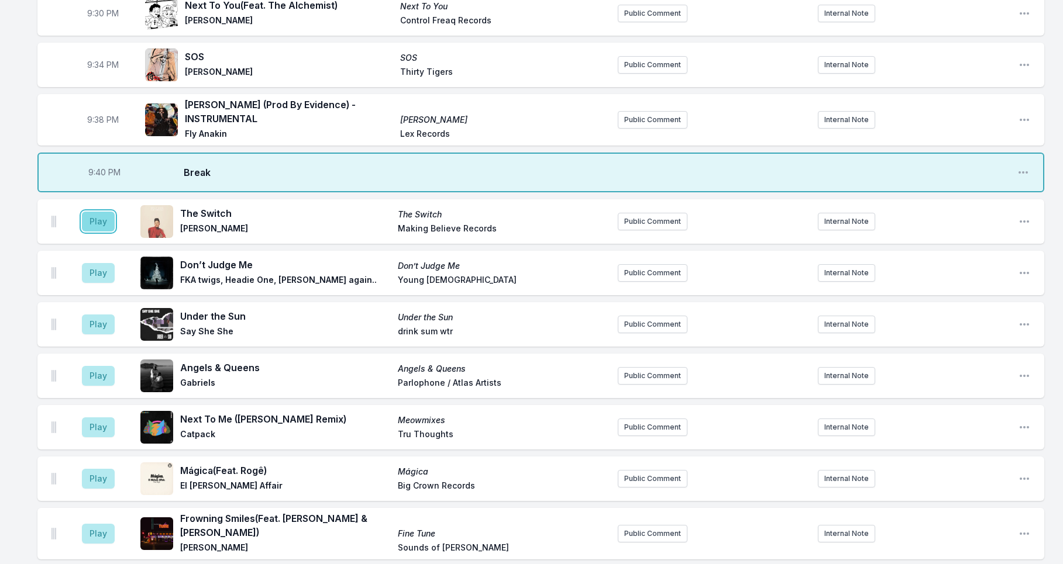
click at [109, 221] on button "Play" at bounding box center [98, 222] width 33 height 20
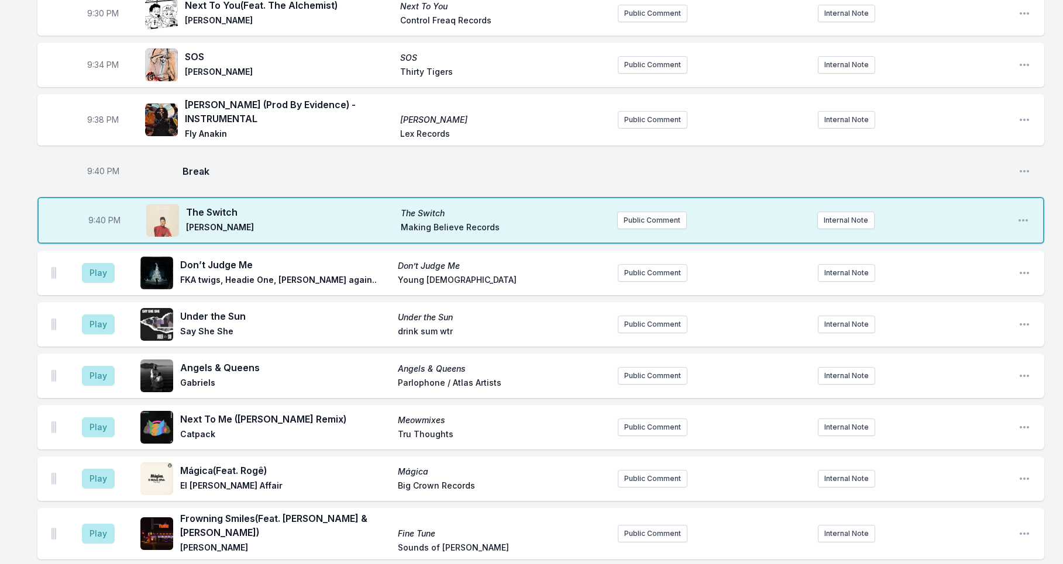
click at [81, 251] on div "Play Don’t Judge Me Don’t Judge Me FKA twigs, Headie One, Fred again.. Young Tu…" at bounding box center [540, 273] width 1007 height 44
click at [91, 272] on button "Play" at bounding box center [98, 273] width 33 height 20
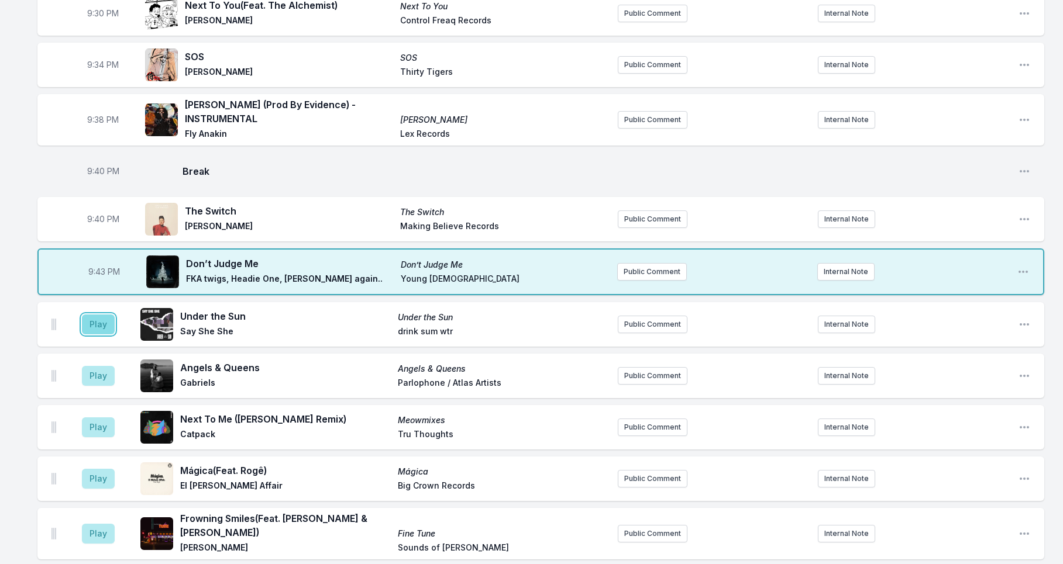
click at [97, 322] on button "Play" at bounding box center [98, 325] width 33 height 20
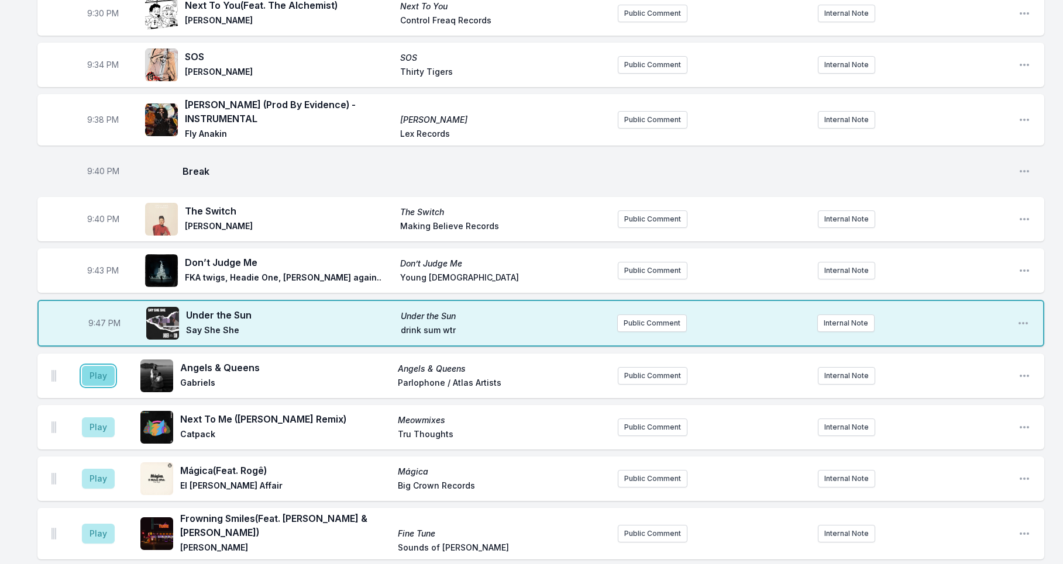
click at [92, 380] on button "Play" at bounding box center [98, 376] width 33 height 20
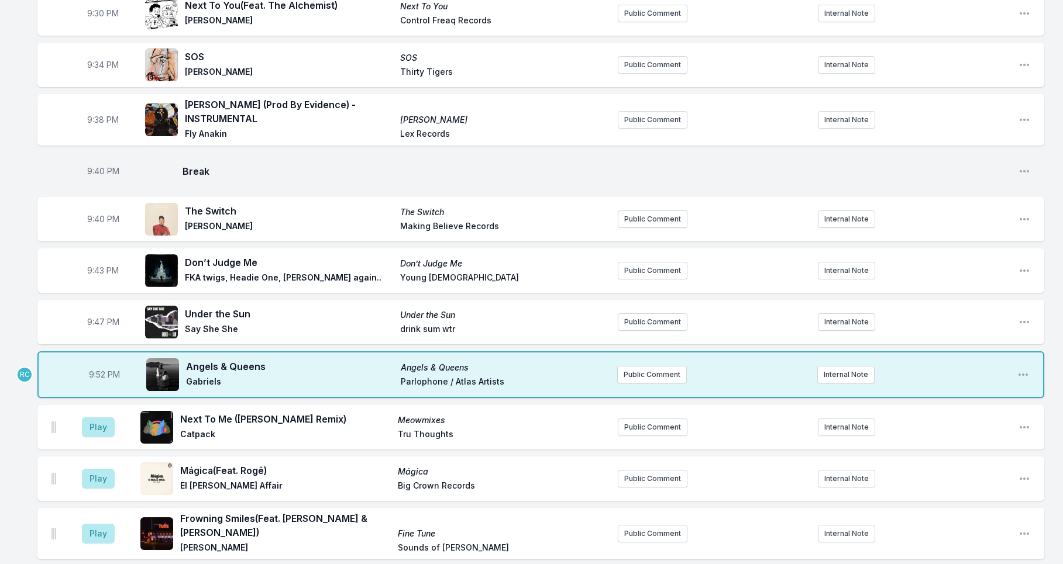
click at [99, 374] on span "9:52 PM" at bounding box center [104, 375] width 31 height 12
click at [96, 372] on input "21:52" at bounding box center [104, 375] width 66 height 22
type input "21:50"
click at [102, 422] on button "Play" at bounding box center [98, 428] width 33 height 20
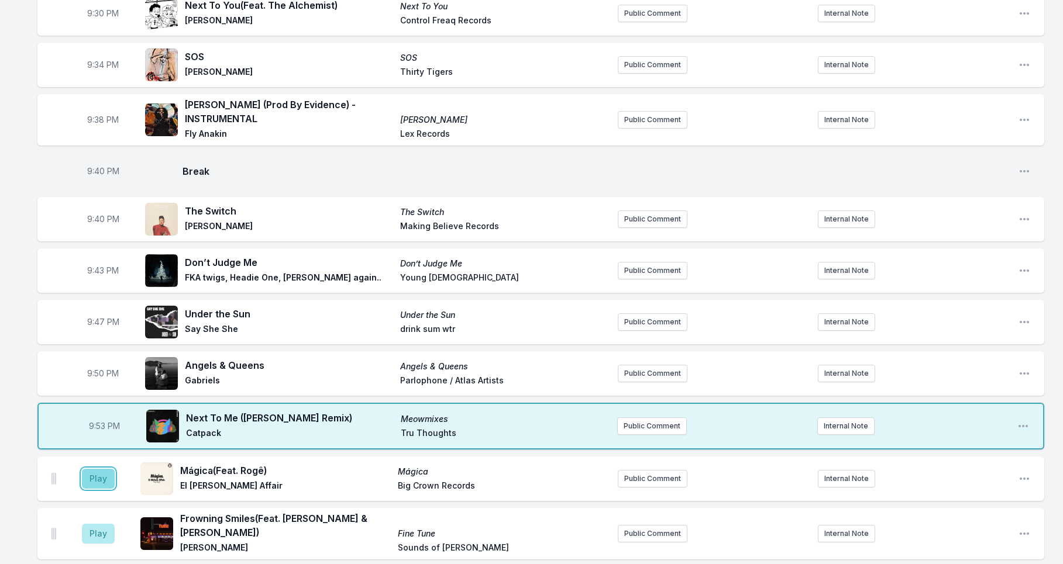
click at [92, 481] on button "Play" at bounding box center [98, 479] width 33 height 20
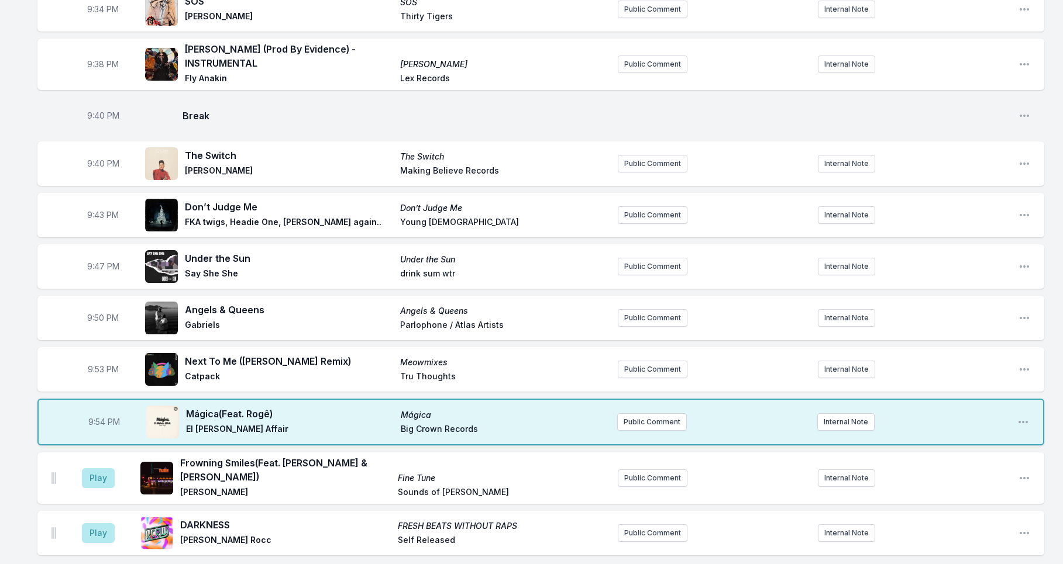
scroll to position [1719, 0]
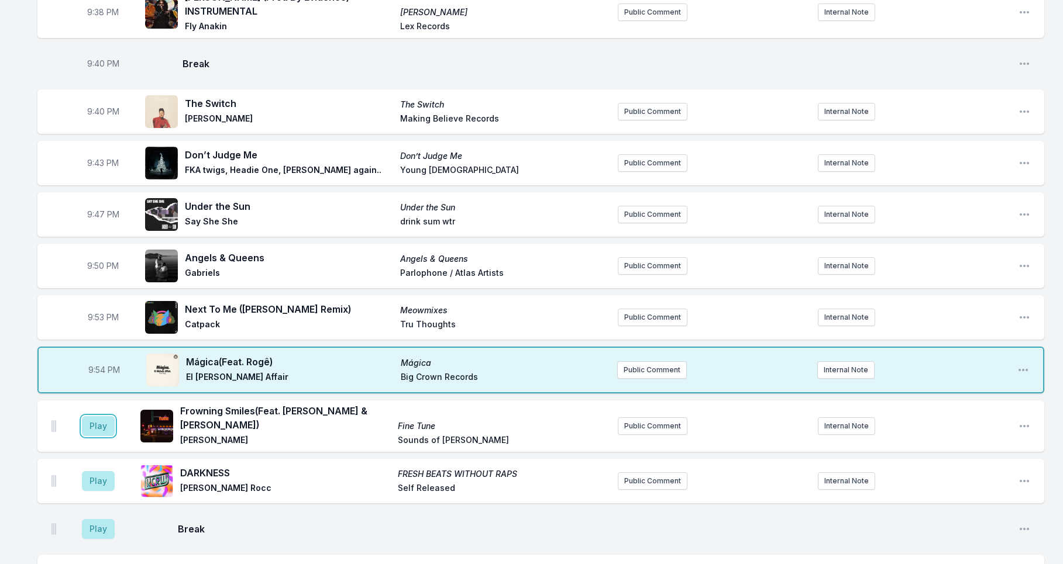
drag, startPoint x: 98, startPoint y: 426, endPoint x: 110, endPoint y: 443, distance: 20.1
click at [98, 426] on button "Play" at bounding box center [98, 426] width 33 height 20
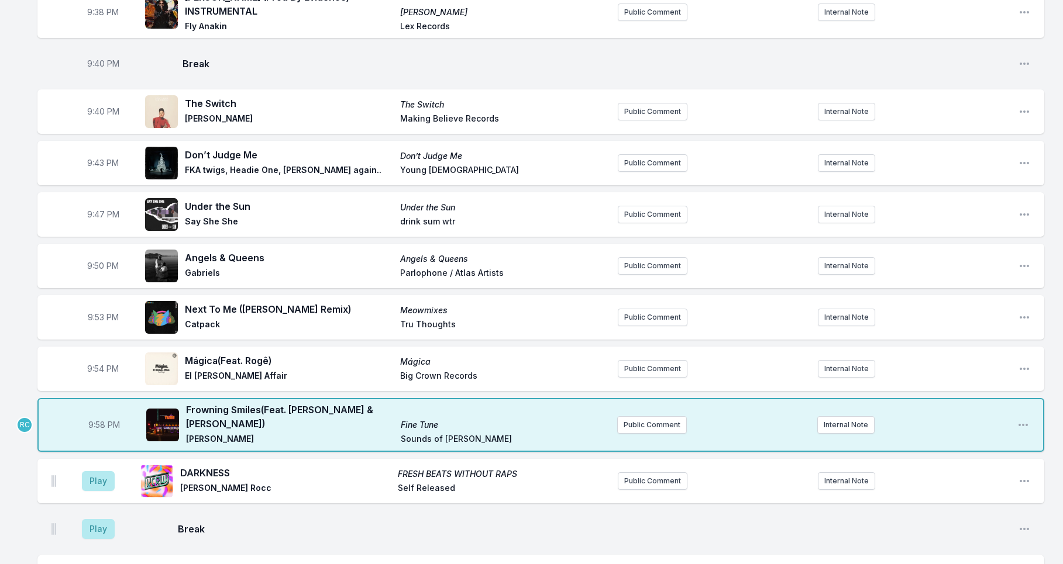
click at [101, 425] on span "9:58 PM" at bounding box center [104, 425] width 32 height 12
click at [95, 422] on input "21:58" at bounding box center [104, 425] width 66 height 22
type input "21:57"
click at [99, 478] on button "Play" at bounding box center [98, 481] width 33 height 20
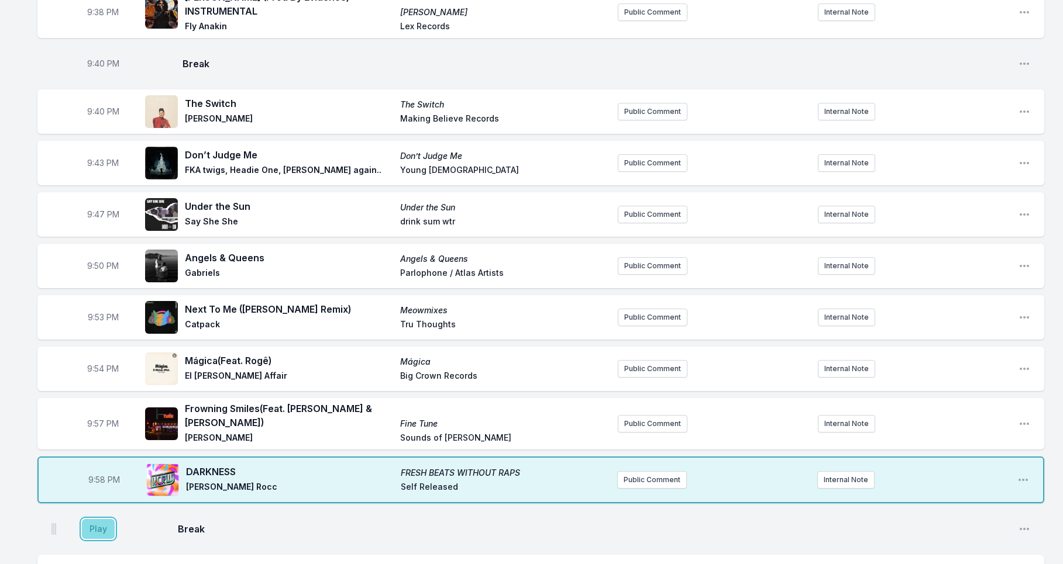
click at [94, 527] on button "Play" at bounding box center [98, 529] width 33 height 20
